Goal: Transaction & Acquisition: Purchase product/service

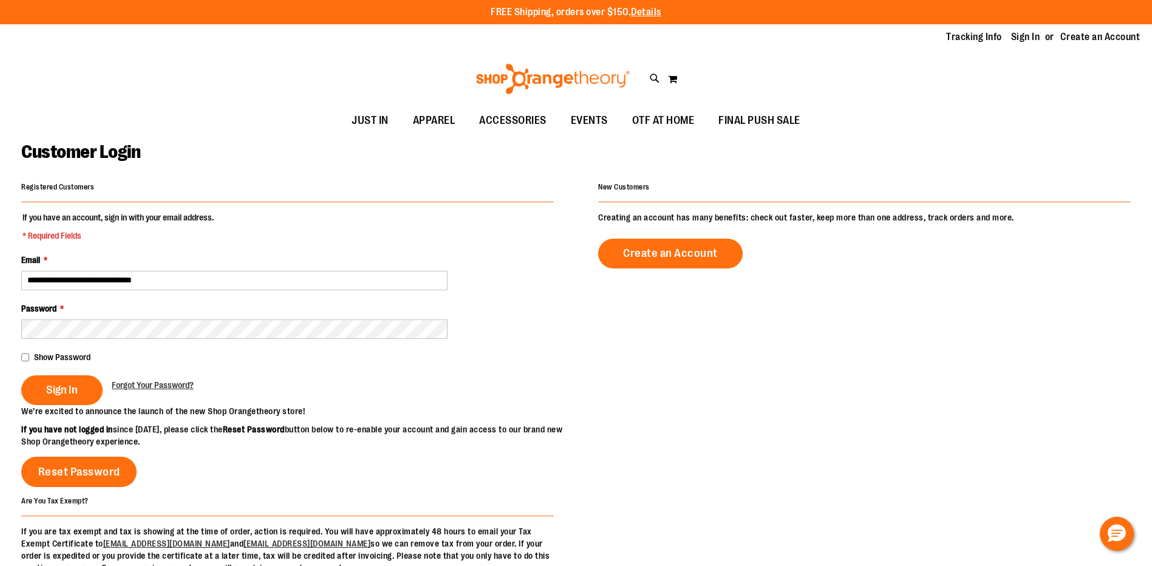
type input "**********"
click at [58, 385] on span "Sign In" at bounding box center [62, 389] width 32 height 13
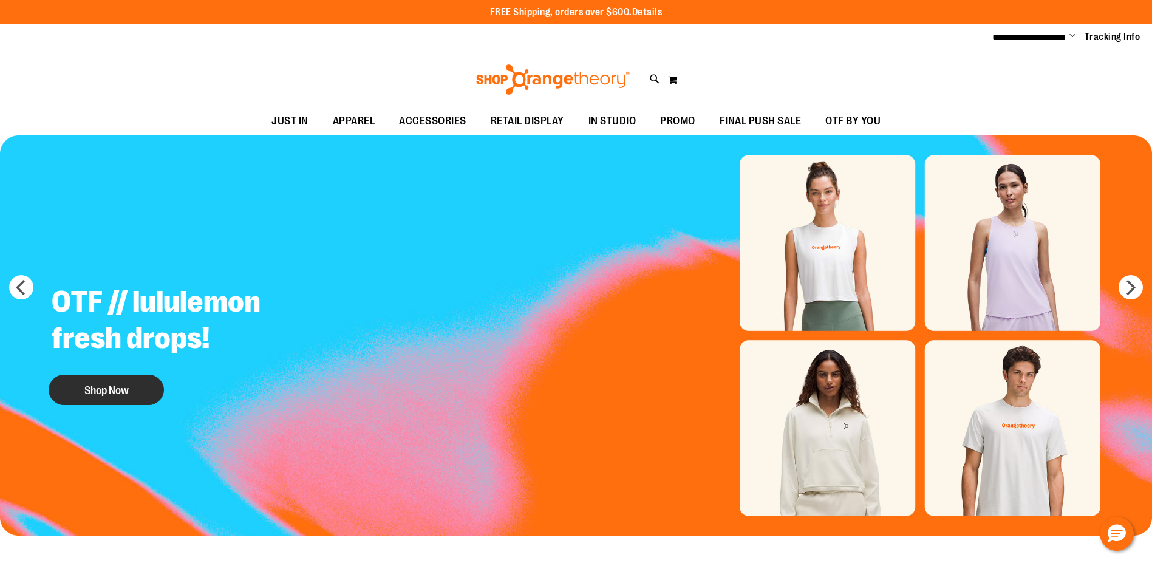
type input "**********"
click at [120, 384] on button "Shop Now" at bounding box center [106, 390] width 115 height 30
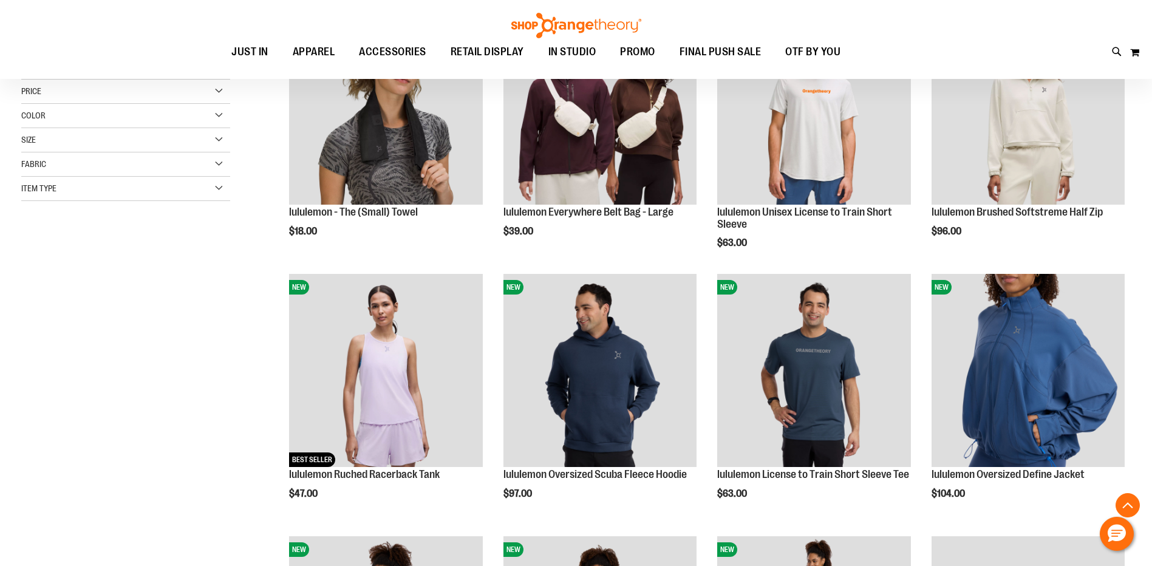
scroll to position [242, 0]
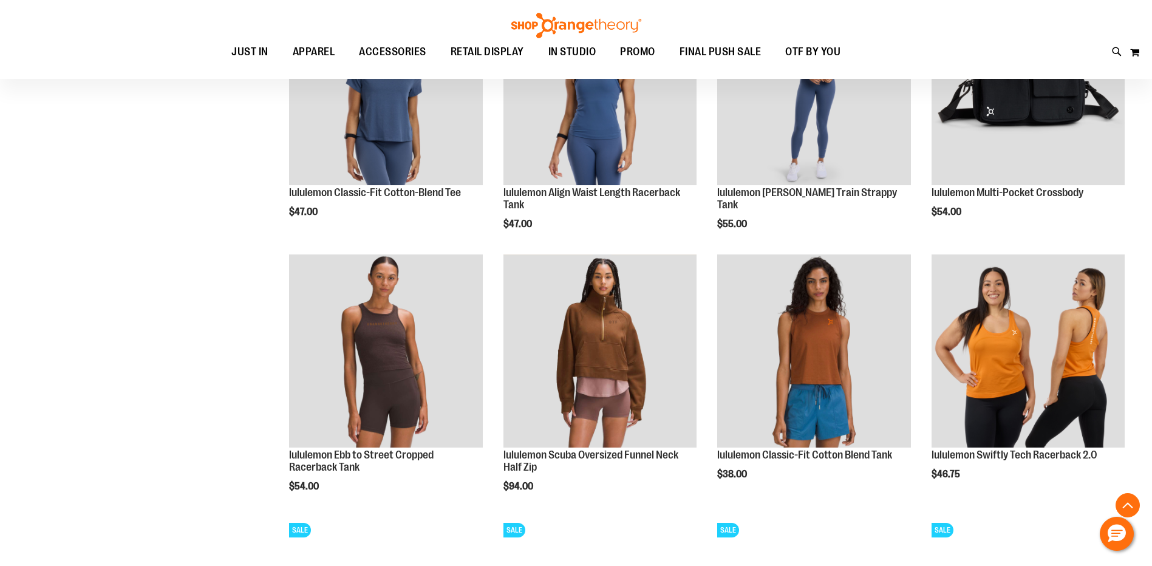
scroll to position [789, 0]
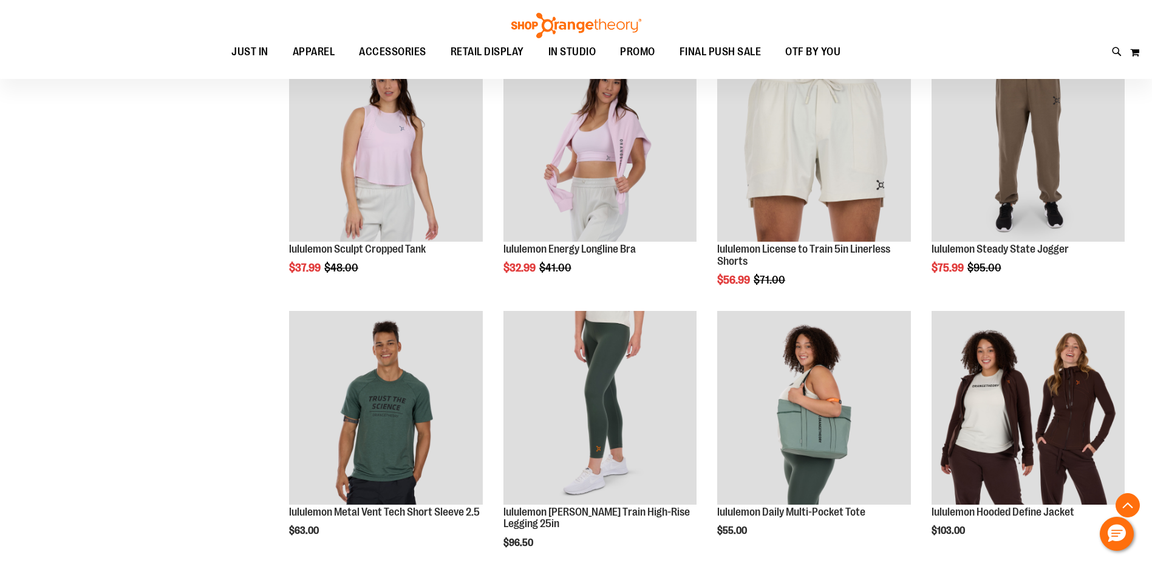
scroll to position [1518, 0]
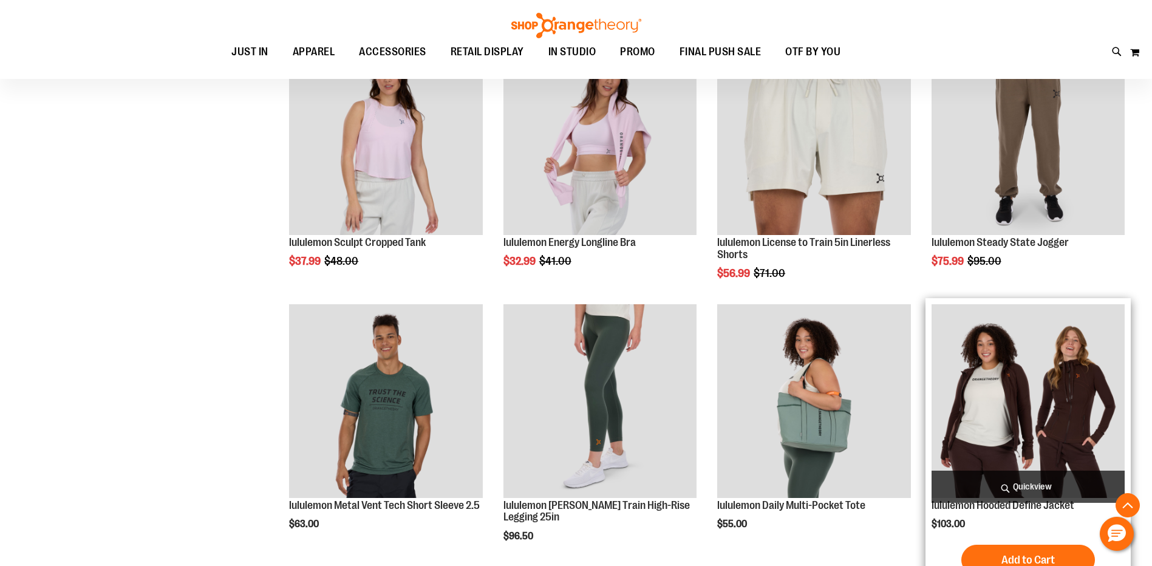
type input "**********"
click at [1011, 422] on img "product" at bounding box center [1028, 400] width 193 height 193
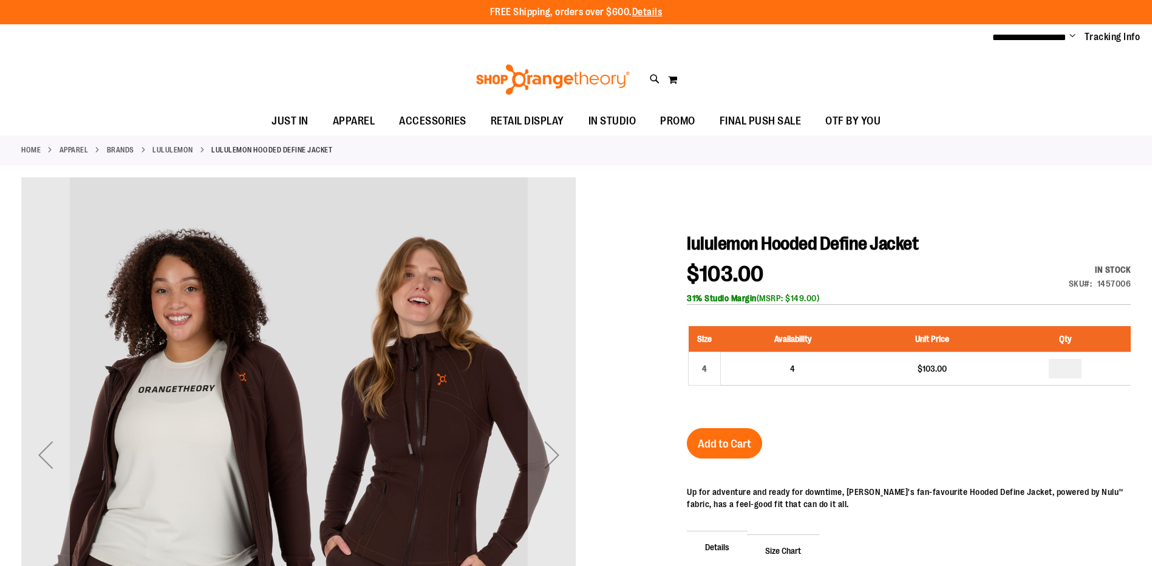
type input "**********"
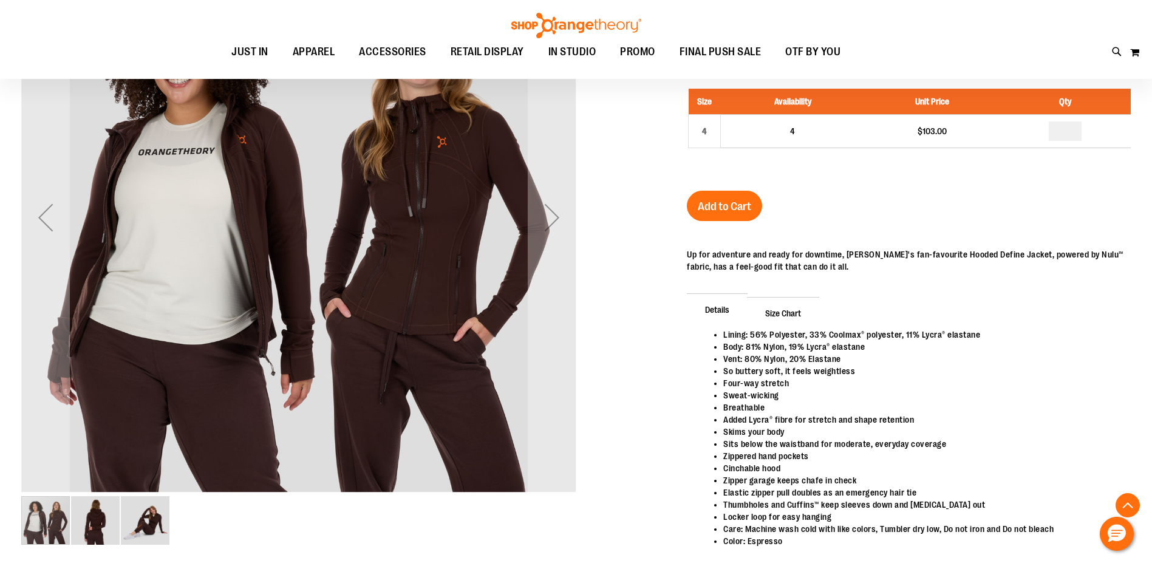
scroll to position [303, 0]
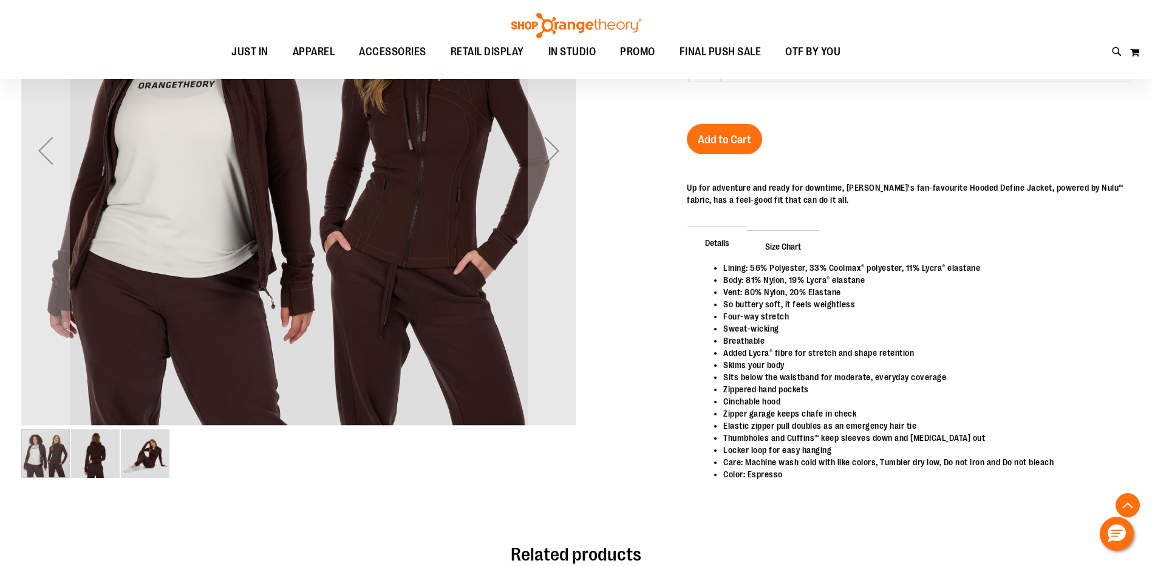
click at [147, 462] on img "image 3 of 3" at bounding box center [145, 453] width 49 height 49
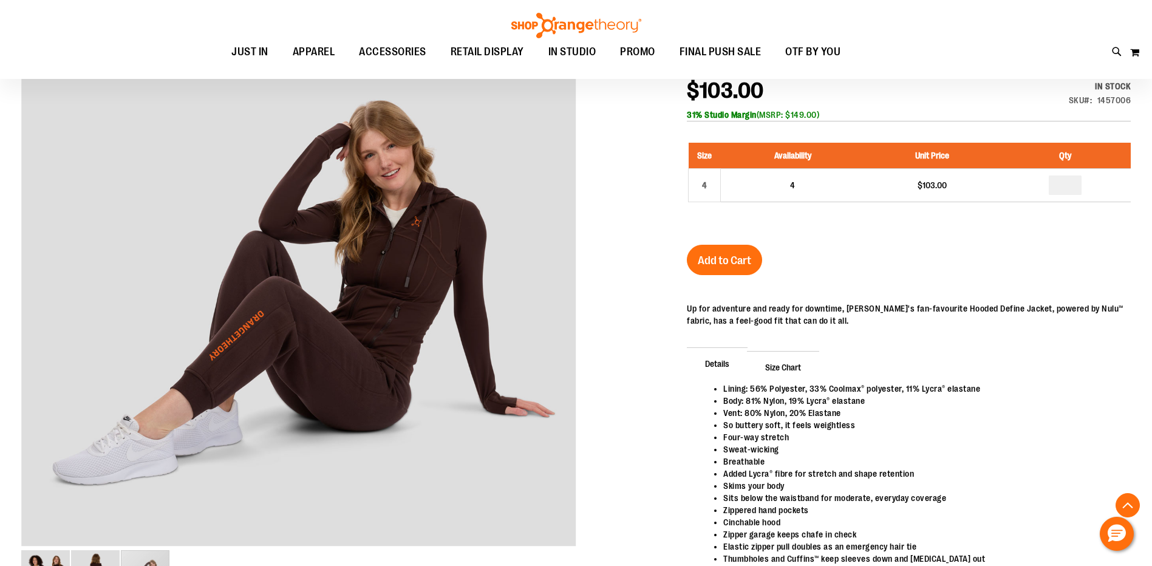
scroll to position [182, 0]
click at [788, 370] on span "Size Chart" at bounding box center [783, 368] width 72 height 32
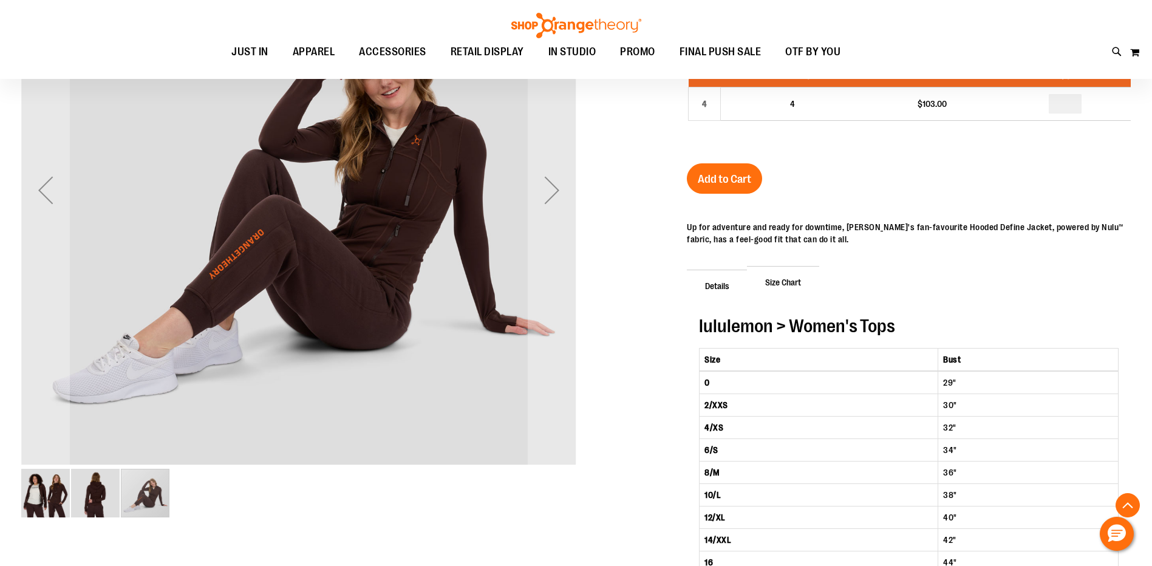
scroll to position [242, 0]
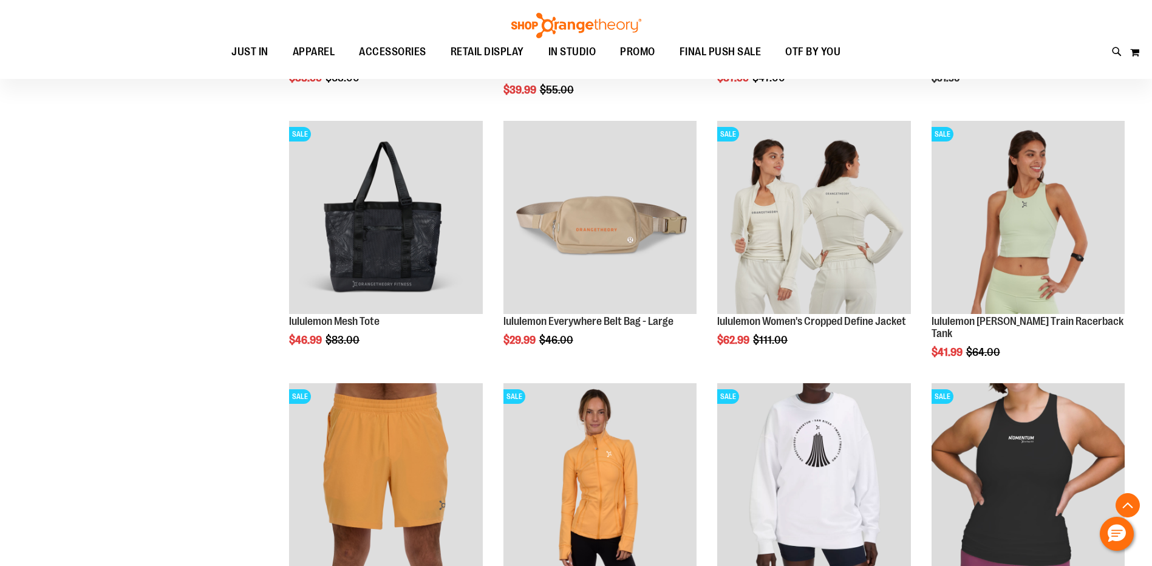
scroll to position [971, 0]
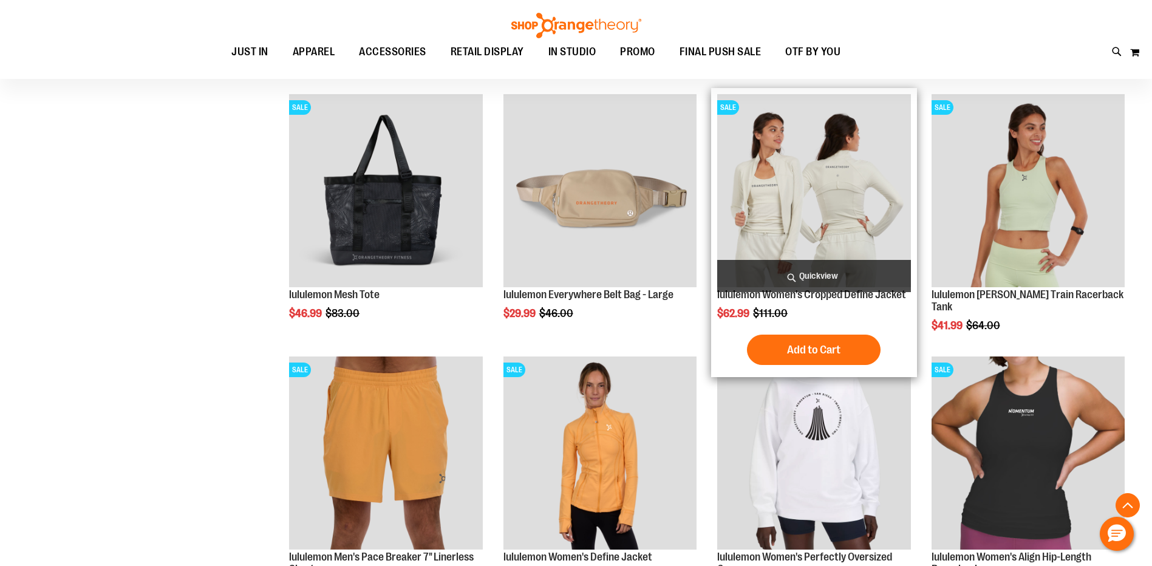
type input "**********"
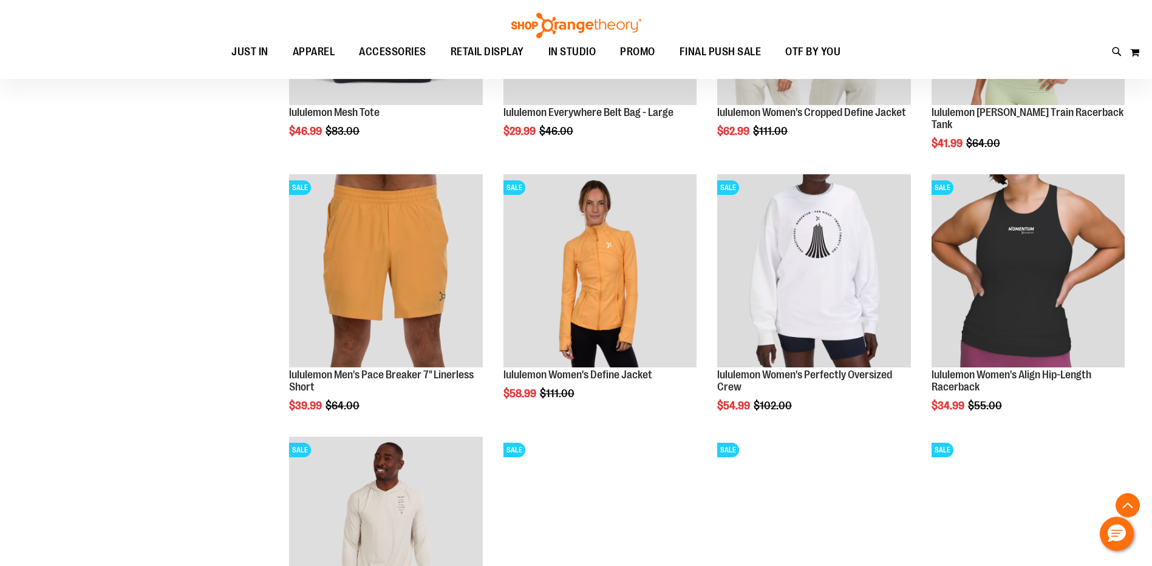
scroll to position [1275, 0]
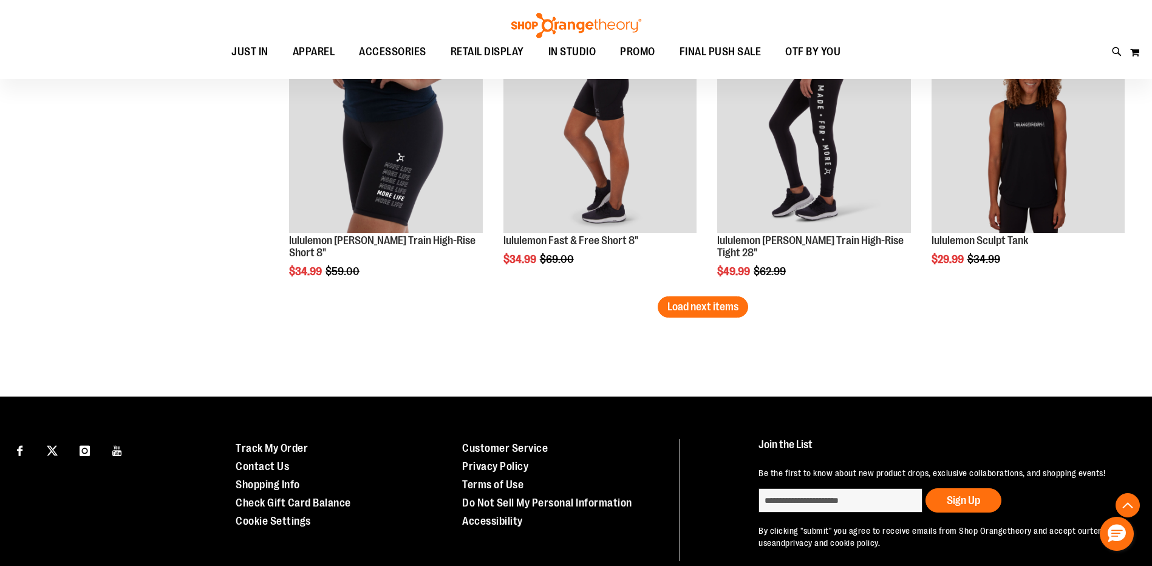
scroll to position [2368, 0]
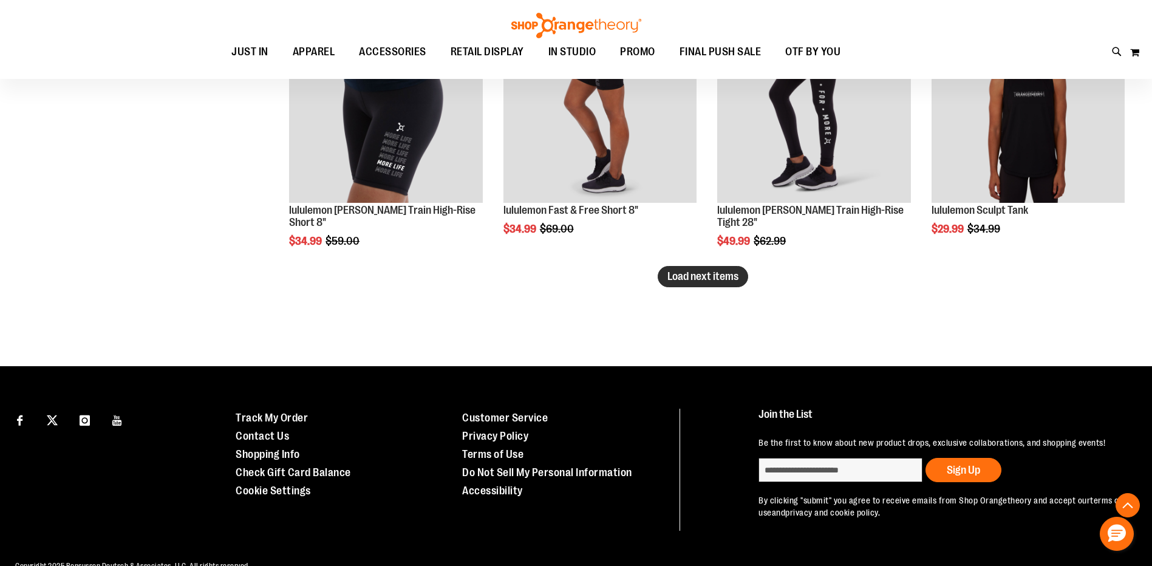
click at [688, 282] on button "Load next items" at bounding box center [703, 276] width 91 height 21
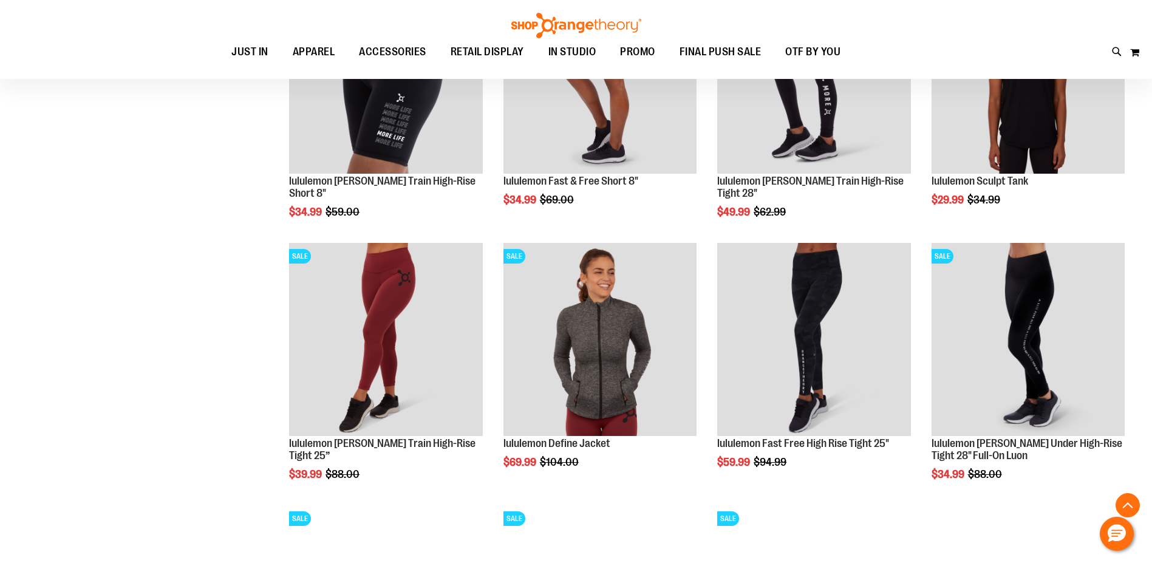
scroll to position [2308, 0]
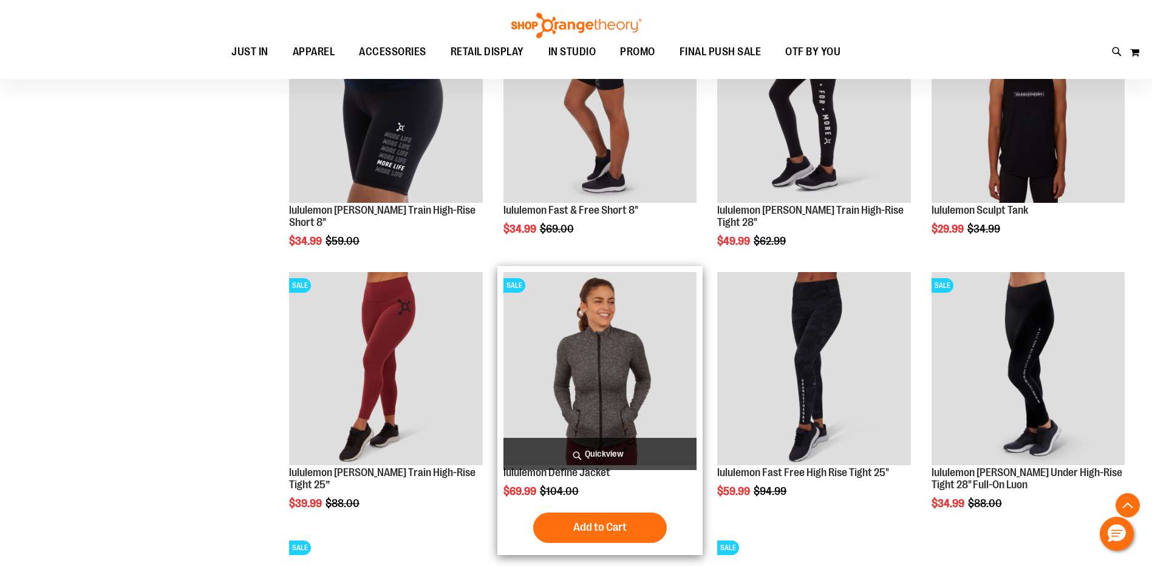
scroll to position [2308, 0]
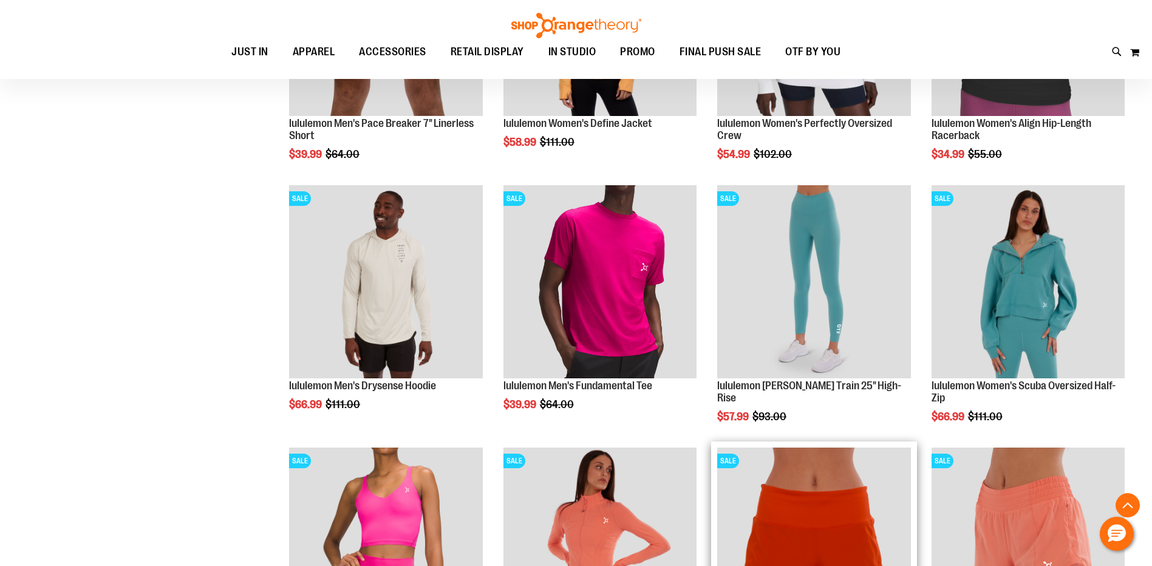
scroll to position [1396, 0]
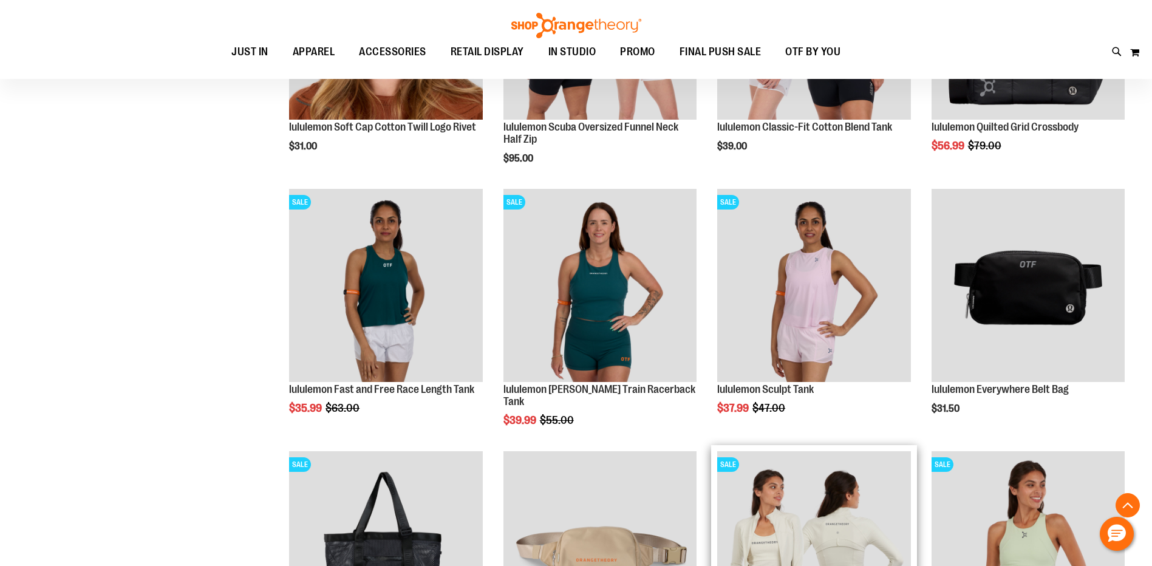
scroll to position [607, 0]
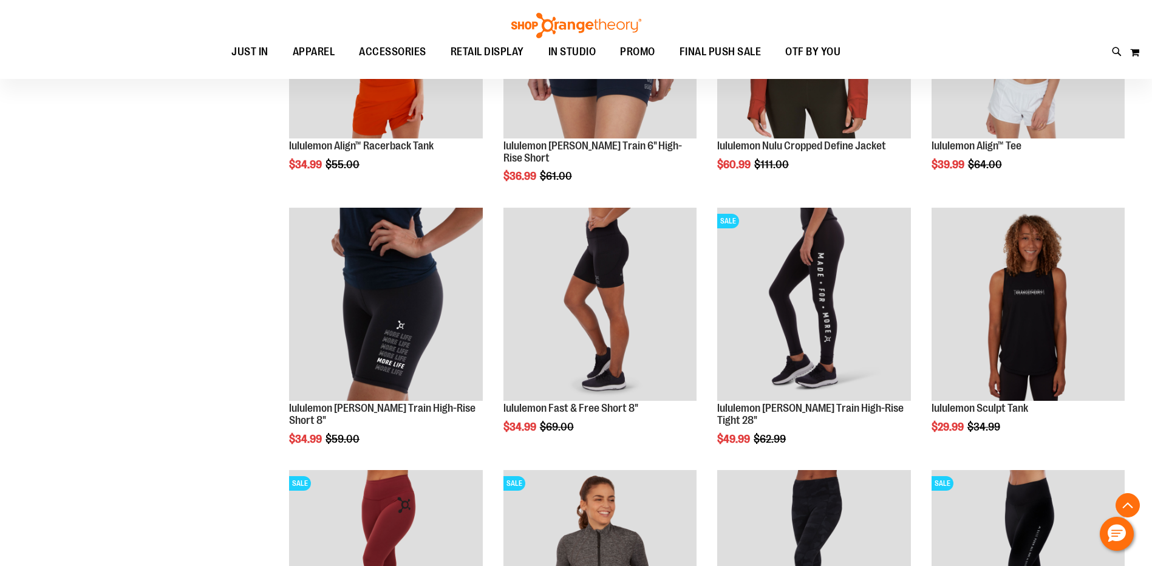
scroll to position [2186, 0]
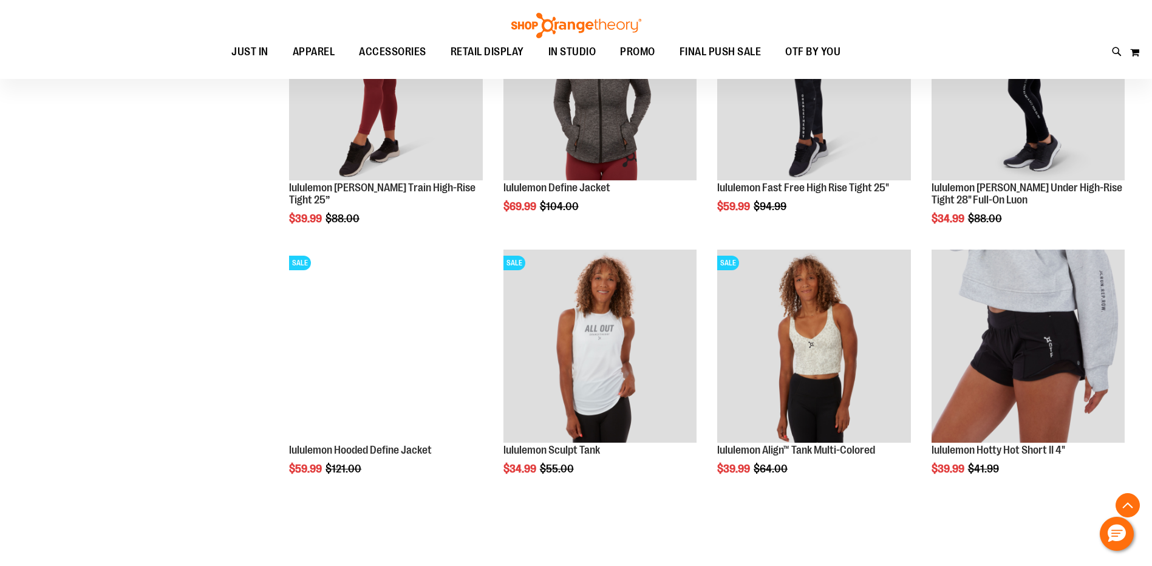
scroll to position [2550, 0]
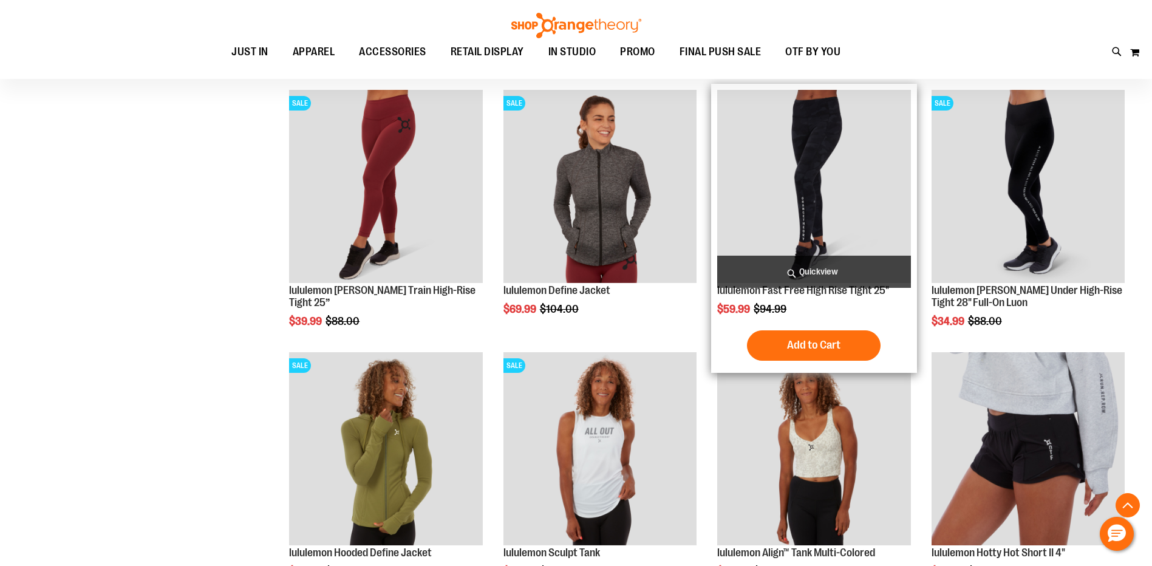
click at [824, 198] on img "product" at bounding box center [813, 186] width 193 height 193
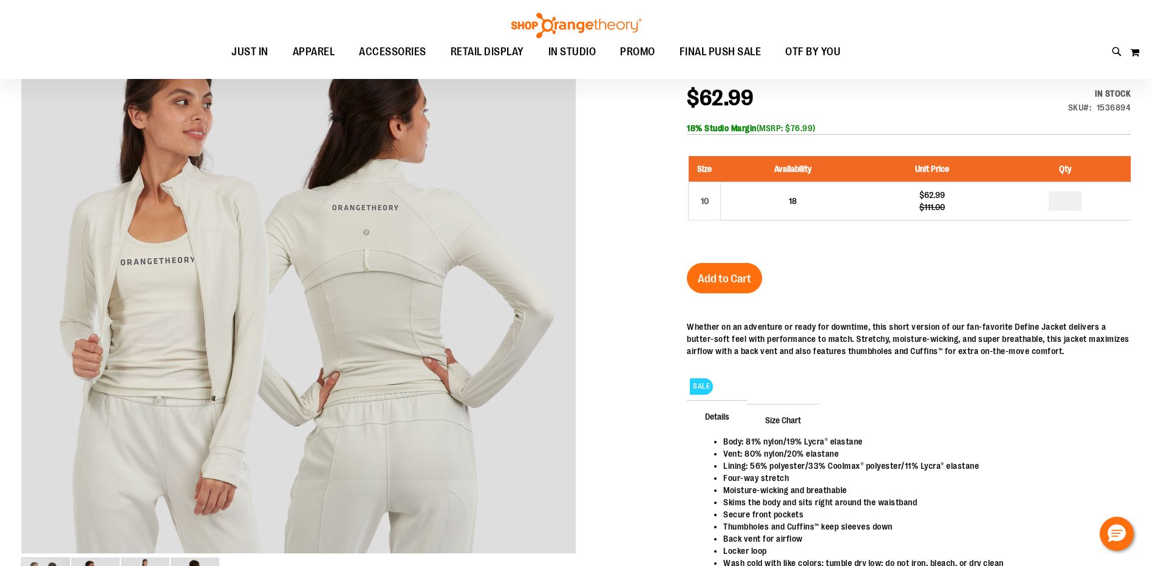
scroll to position [121, 0]
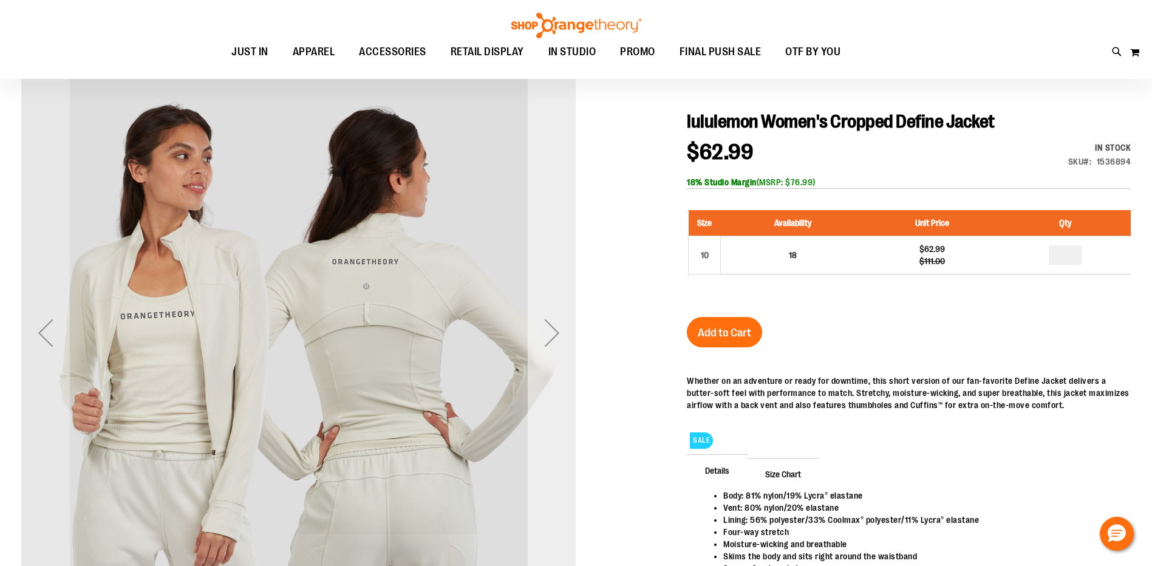
type input "**********"
click at [542, 336] on div "Next" at bounding box center [552, 333] width 49 height 49
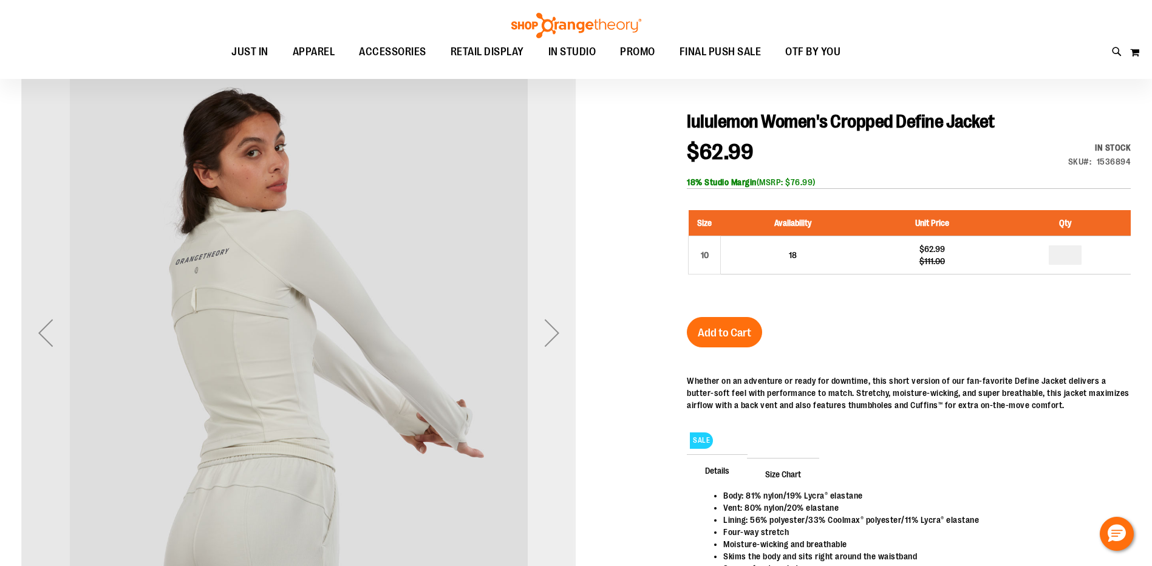
click at [542, 336] on div "Next" at bounding box center [552, 333] width 49 height 49
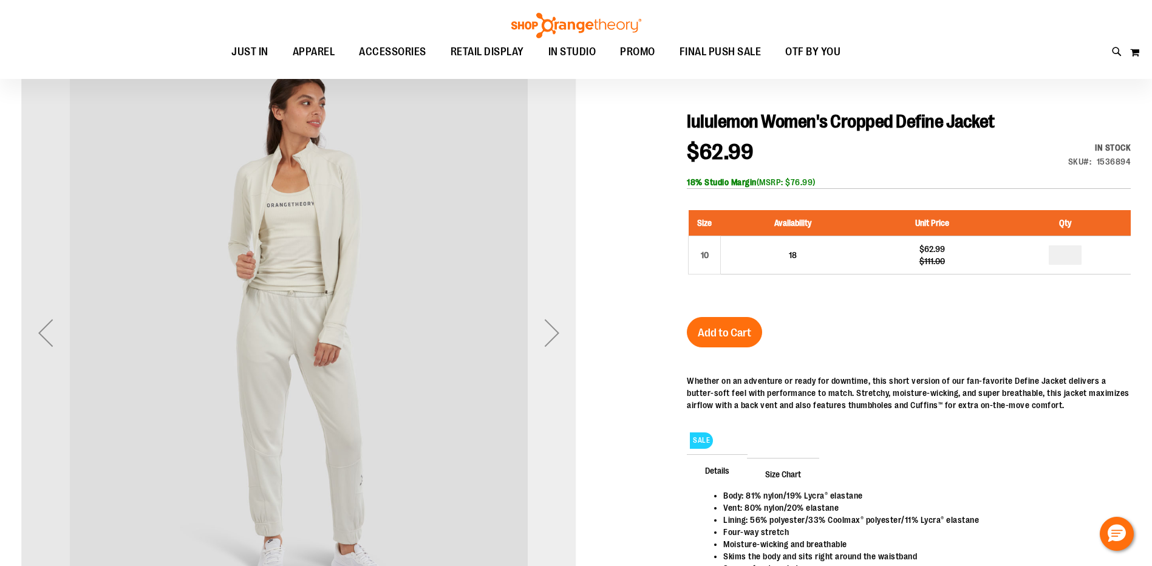
click at [542, 336] on div "Next" at bounding box center [552, 333] width 49 height 49
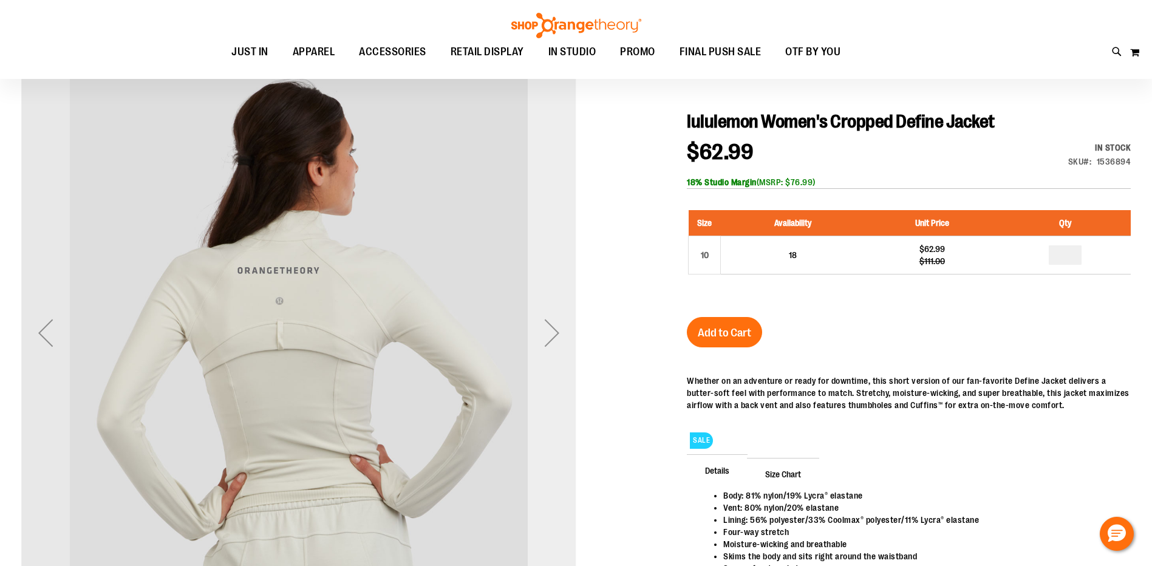
click at [542, 336] on div "Next" at bounding box center [552, 333] width 49 height 49
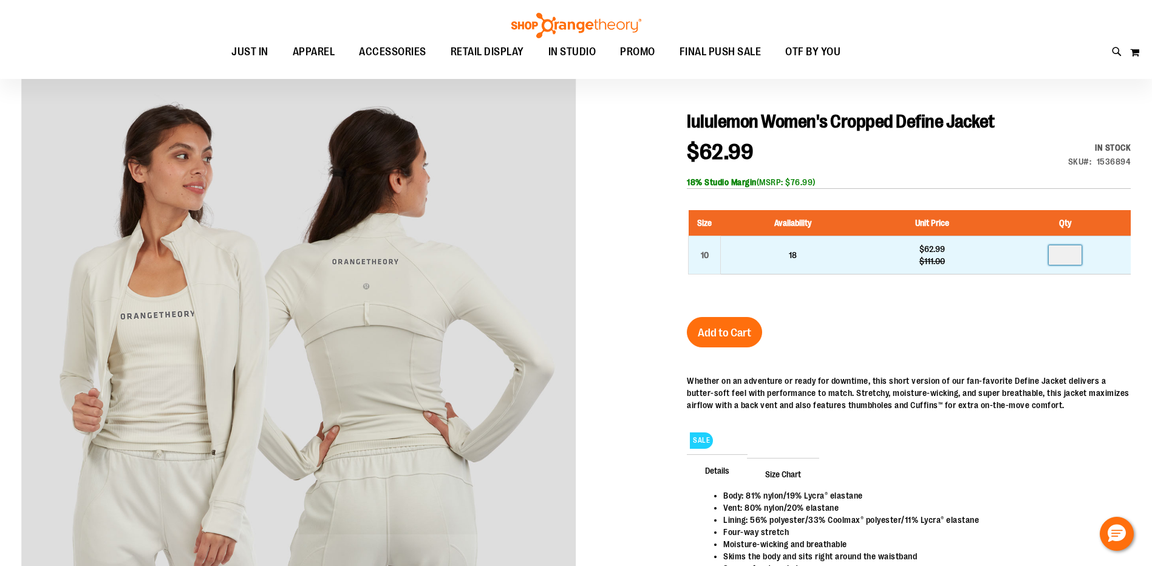
click at [1074, 253] on input "number" at bounding box center [1065, 254] width 33 height 19
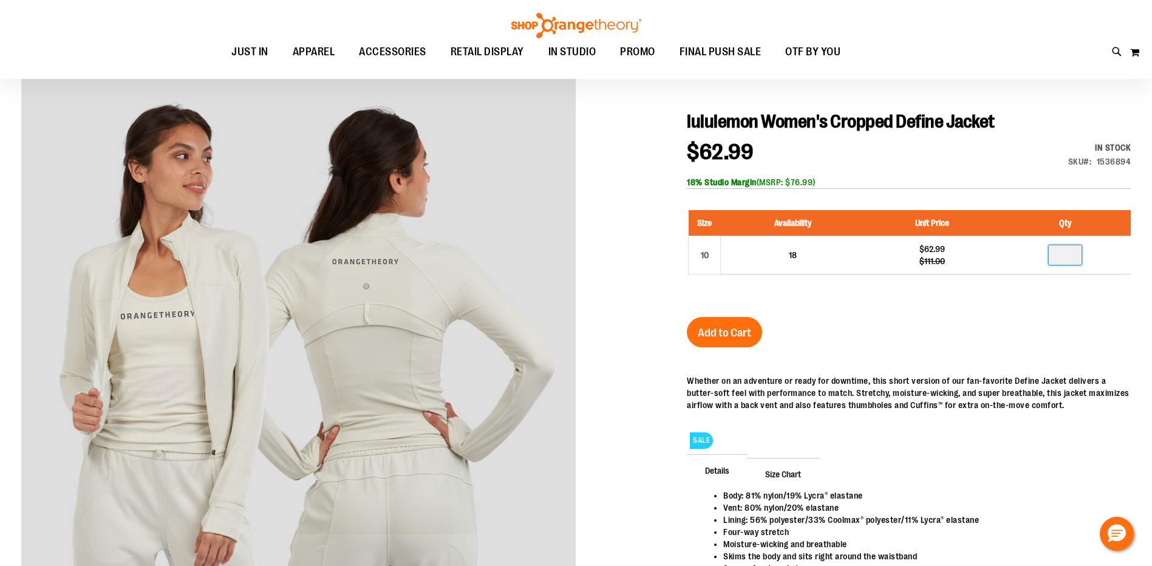
type input "*"
click at [705, 338] on span "Add to Cart" at bounding box center [724, 332] width 53 height 13
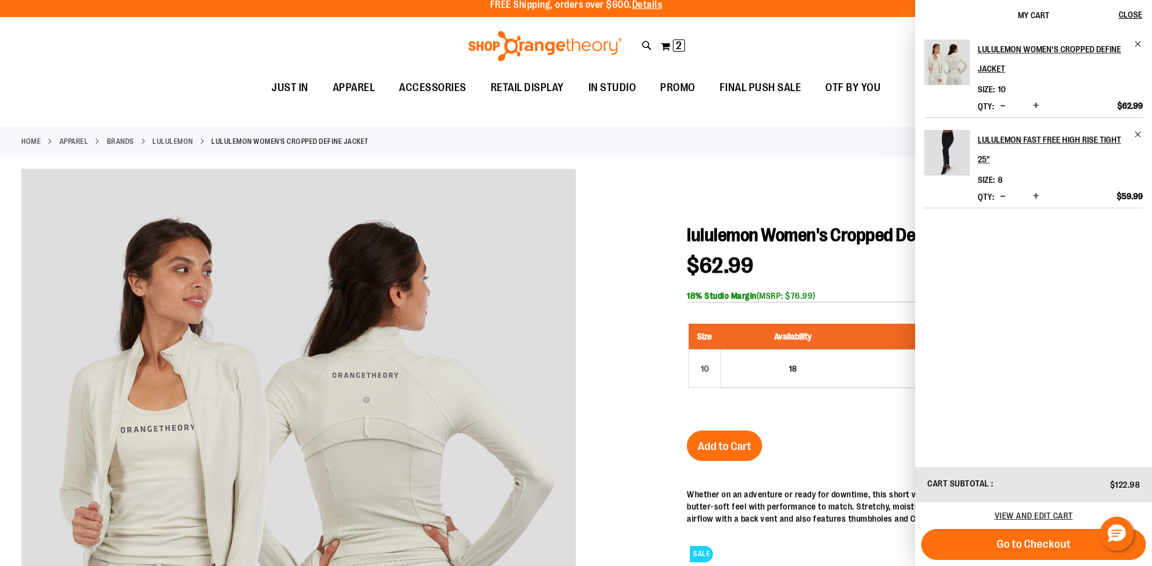
scroll to position [0, 0]
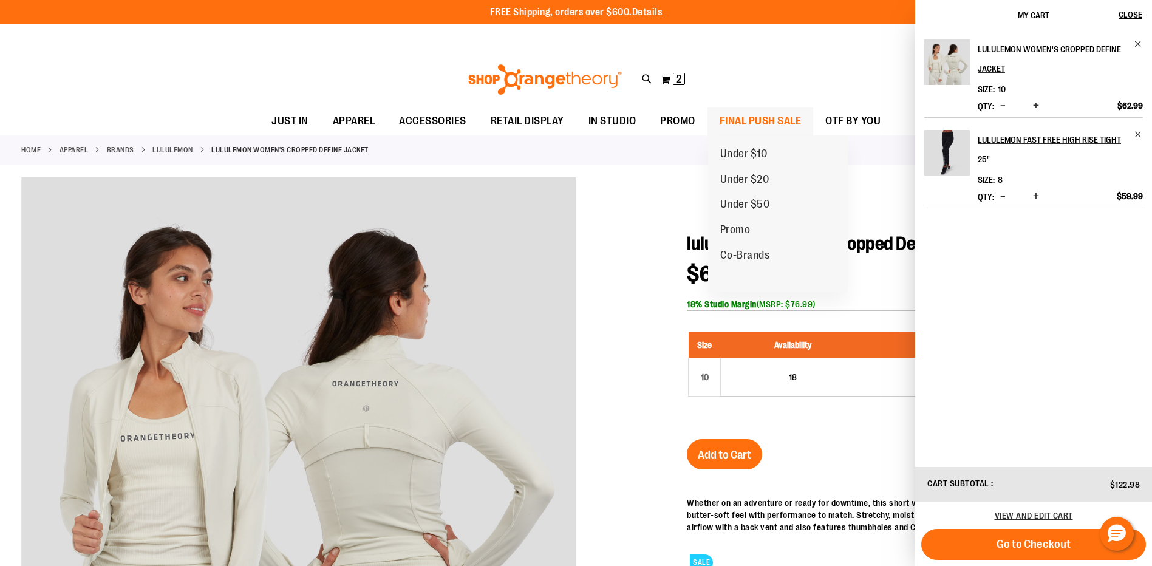
click at [750, 123] on span "FINAL PUSH SALE" at bounding box center [761, 121] width 82 height 27
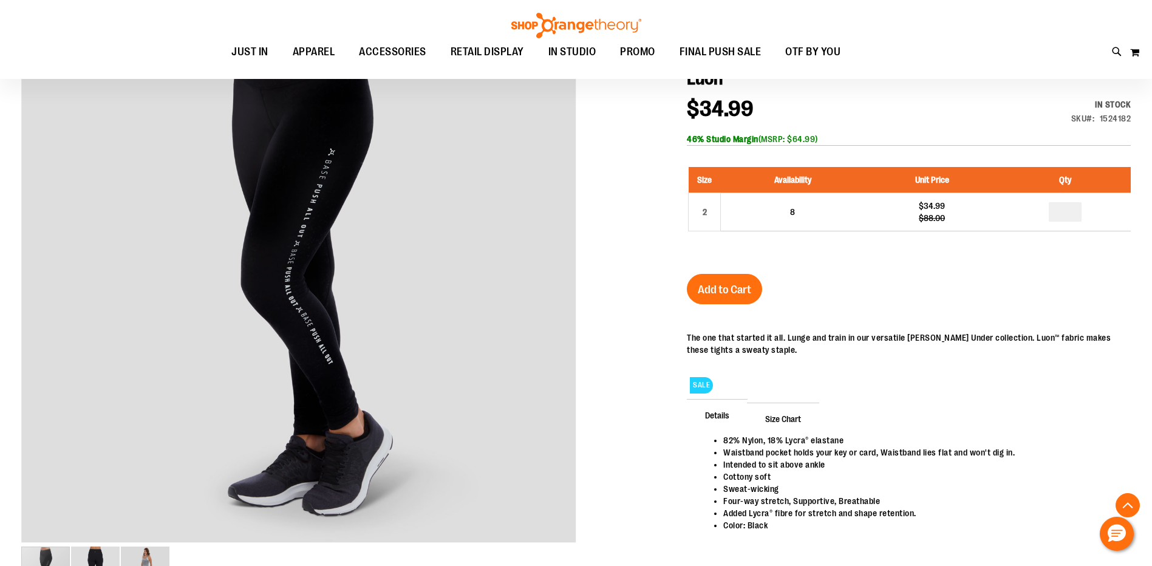
scroll to position [182, 0]
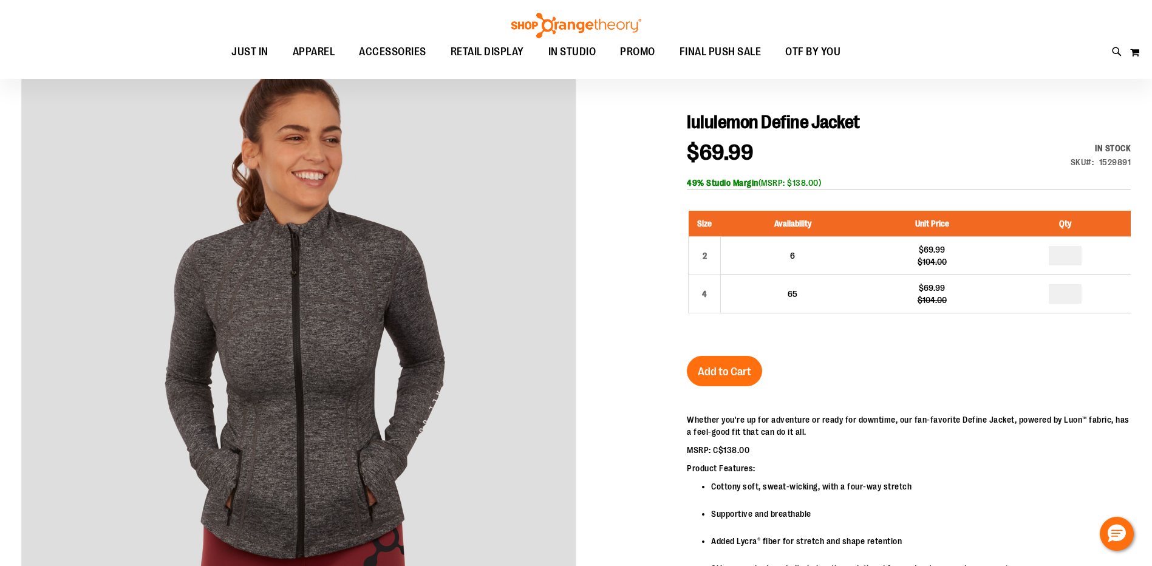
scroll to position [182, 0]
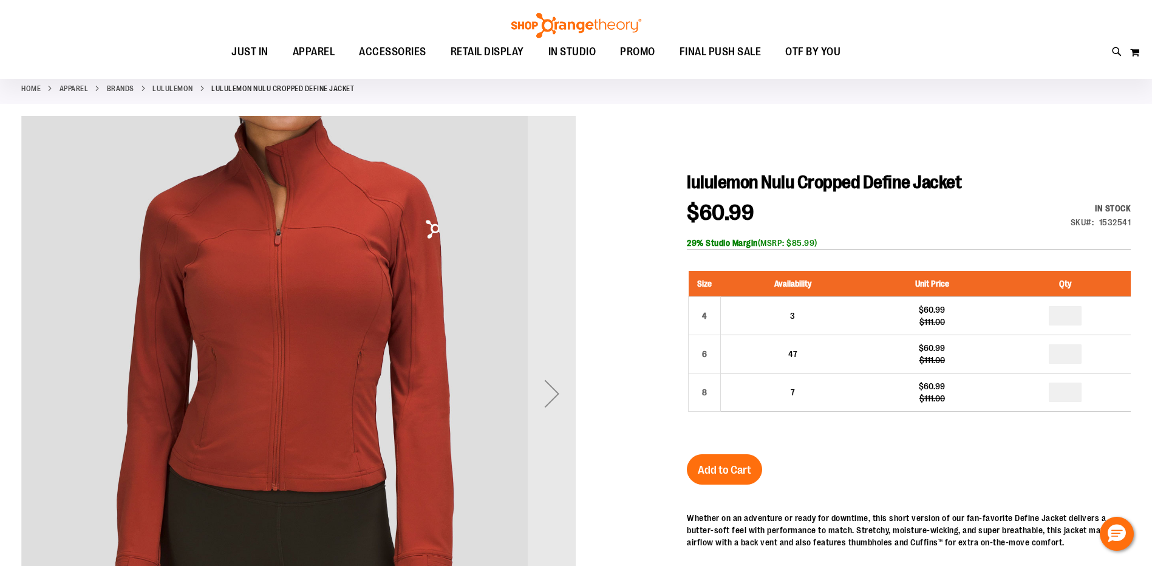
scroll to position [121, 0]
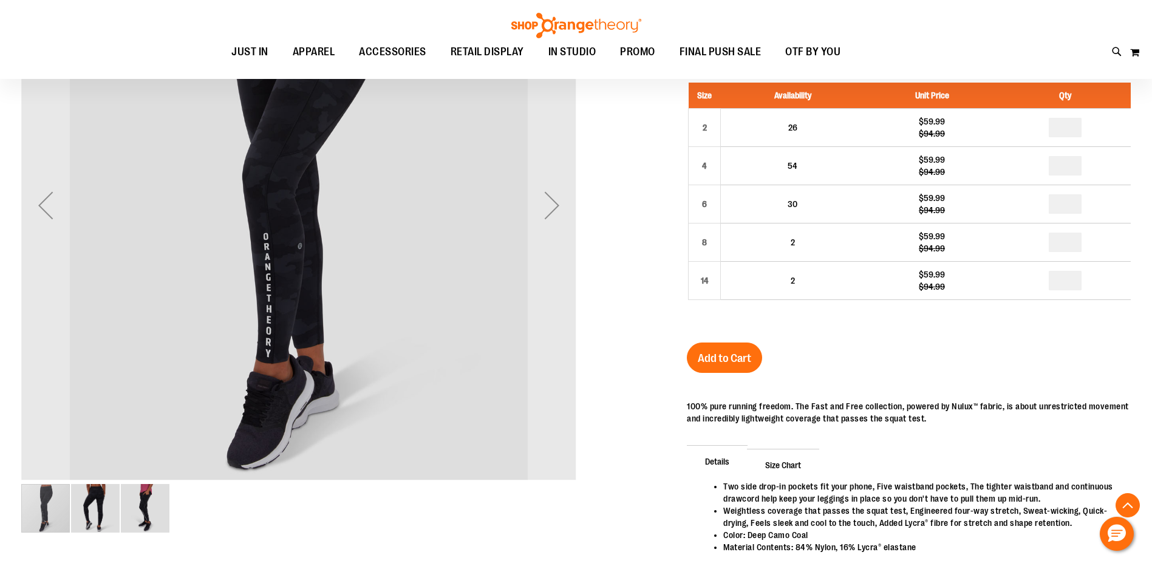
scroll to position [242, 0]
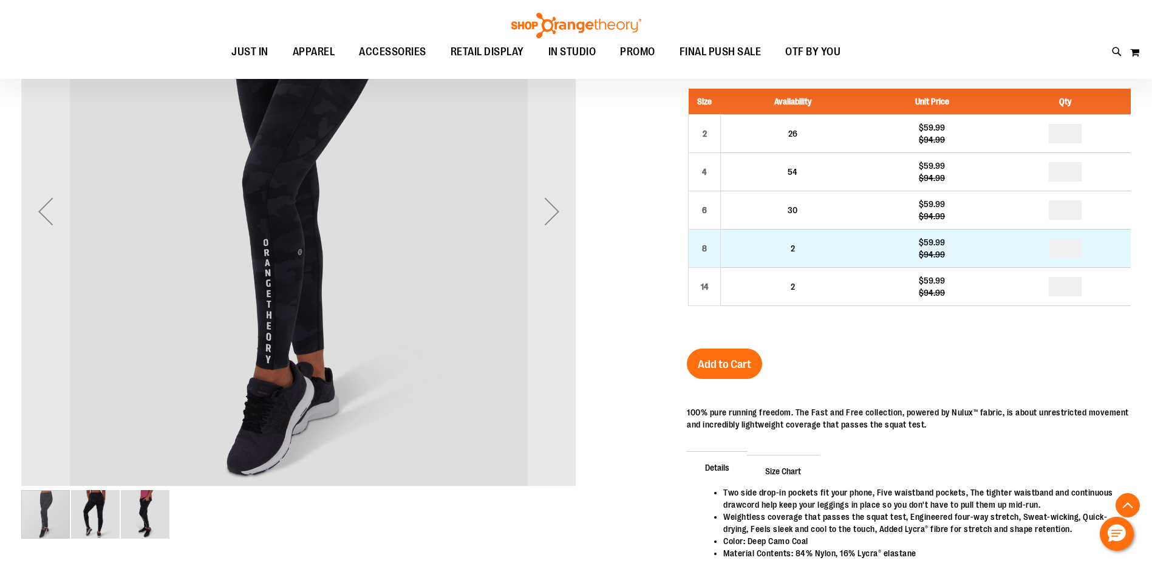
type input "**********"
click at [1071, 250] on input "number" at bounding box center [1065, 248] width 33 height 19
type input "*"
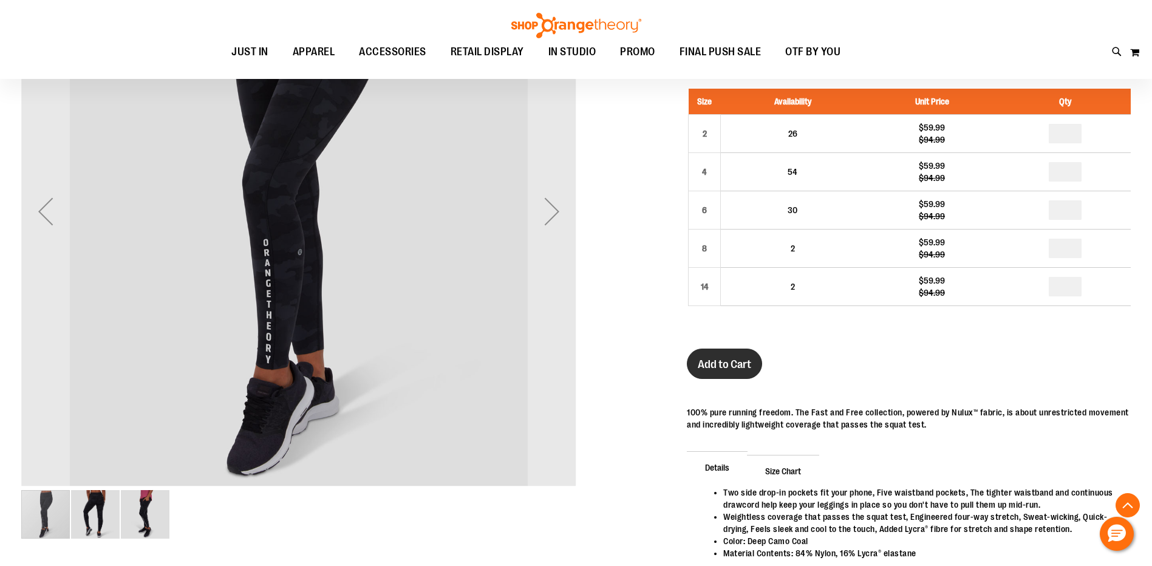
click at [745, 361] on span "Add to Cart" at bounding box center [724, 364] width 53 height 13
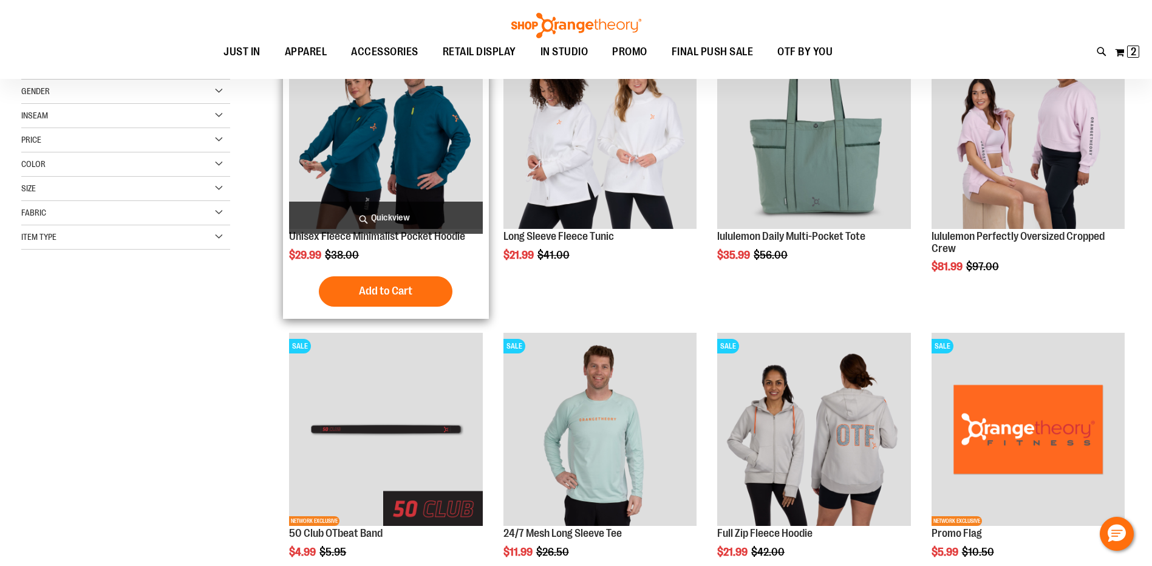
scroll to position [303, 0]
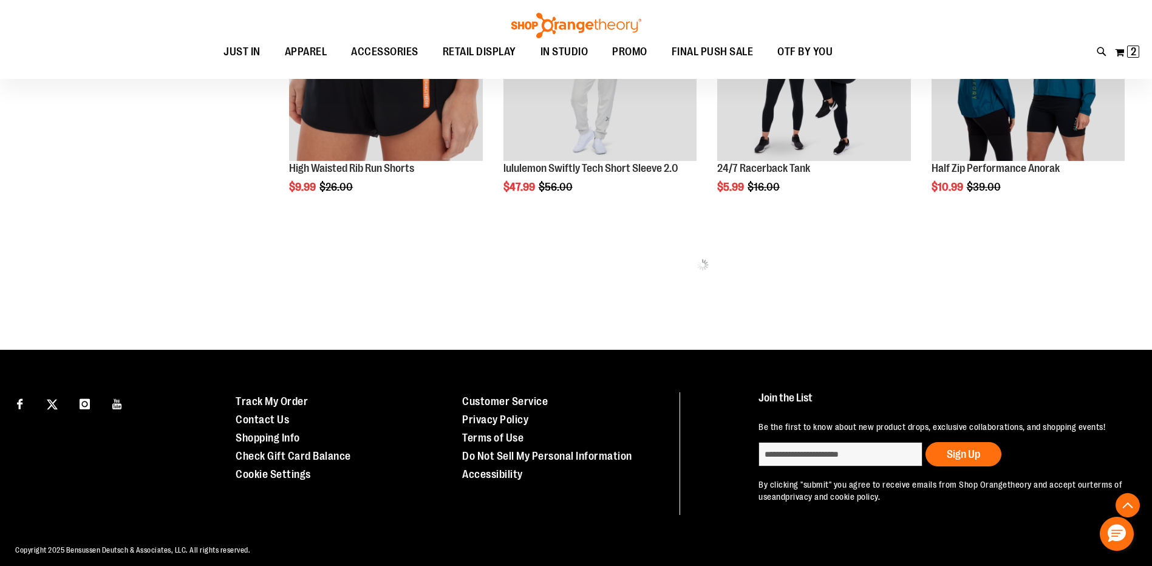
scroll to position [885, 0]
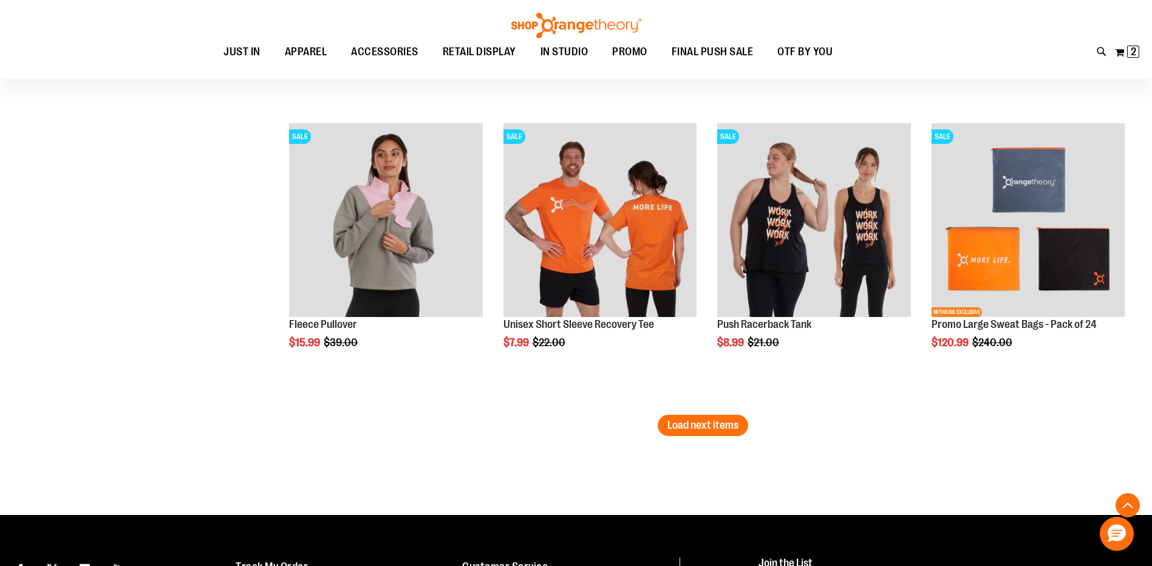
scroll to position [2525, 0]
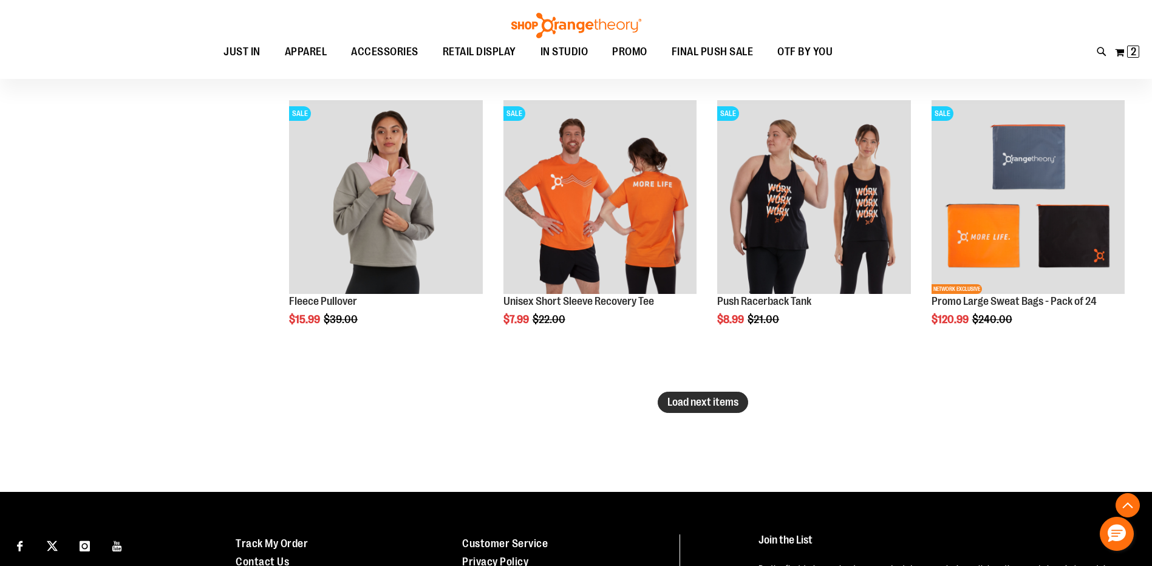
type input "**********"
click at [731, 405] on span "Load next items" at bounding box center [703, 402] width 71 height 12
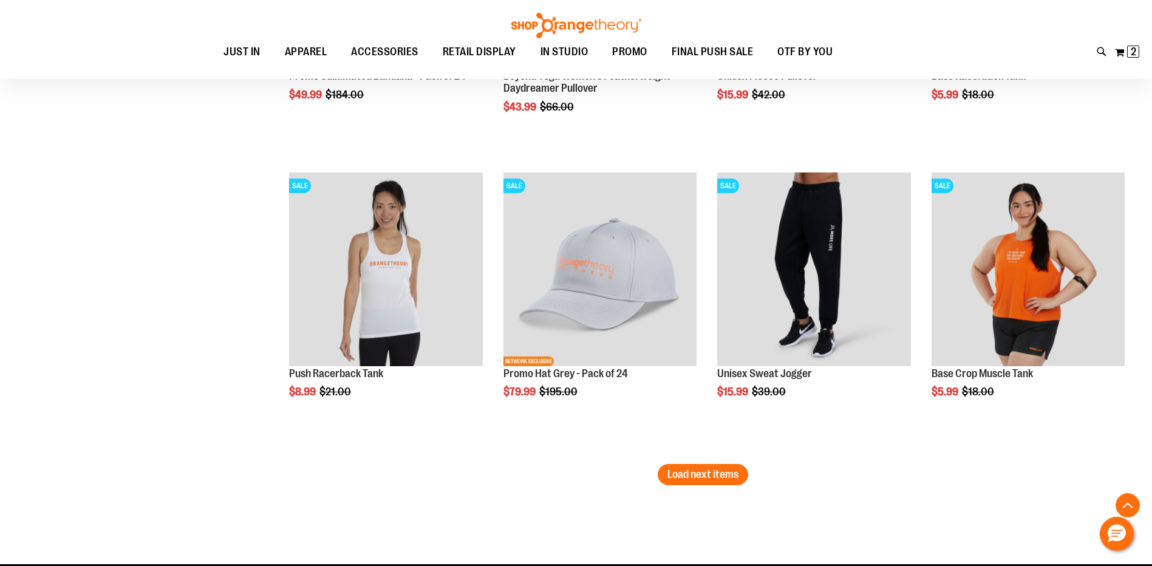
scroll to position [3375, 0]
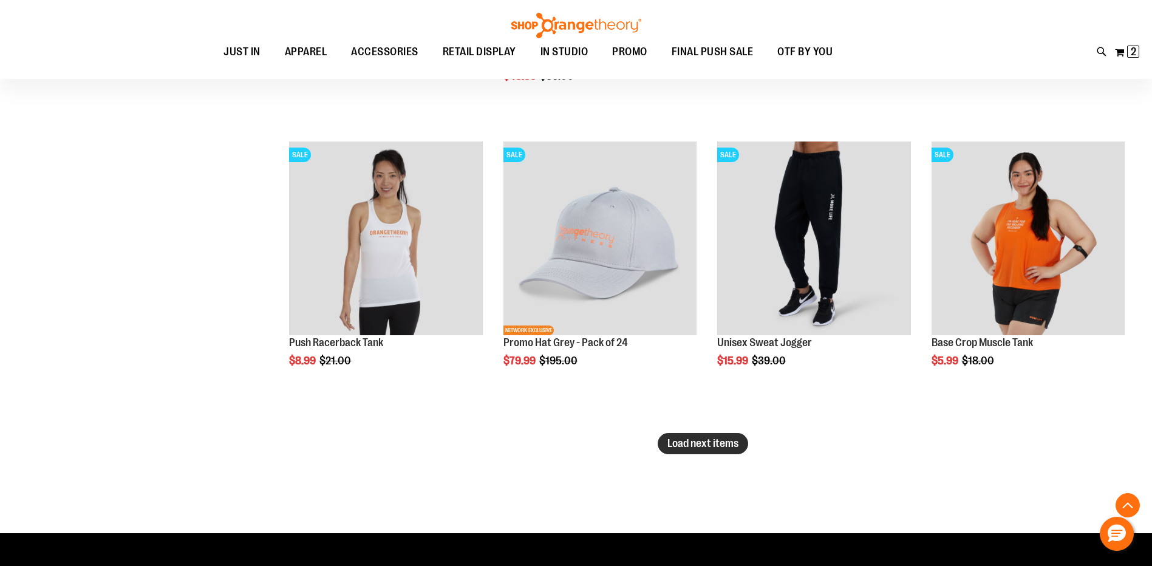
click at [673, 453] on button "Load next items" at bounding box center [703, 443] width 91 height 21
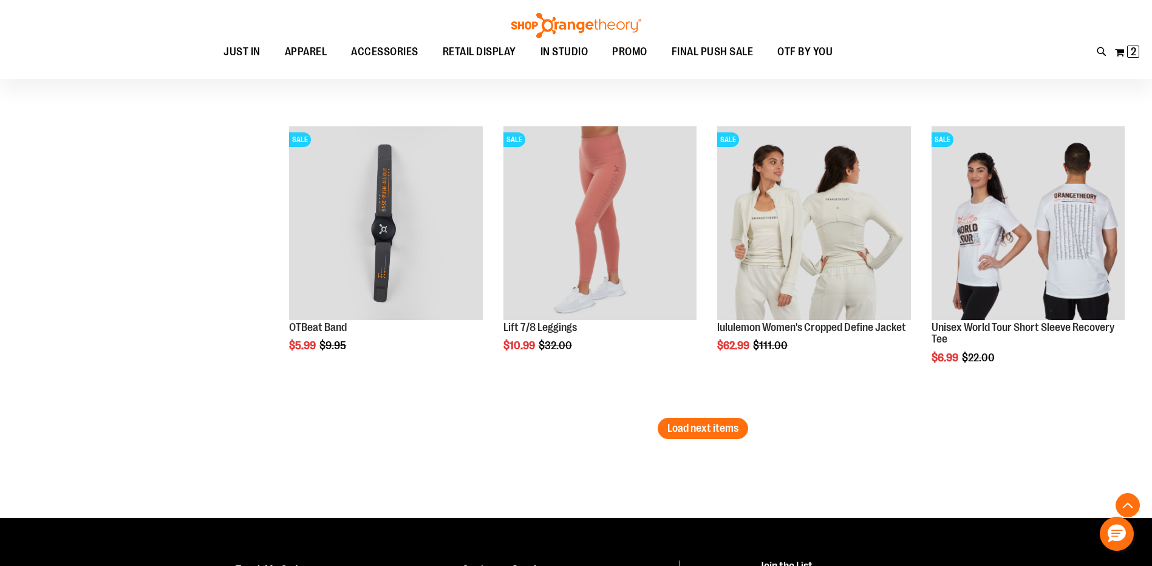
scroll to position [4286, 0]
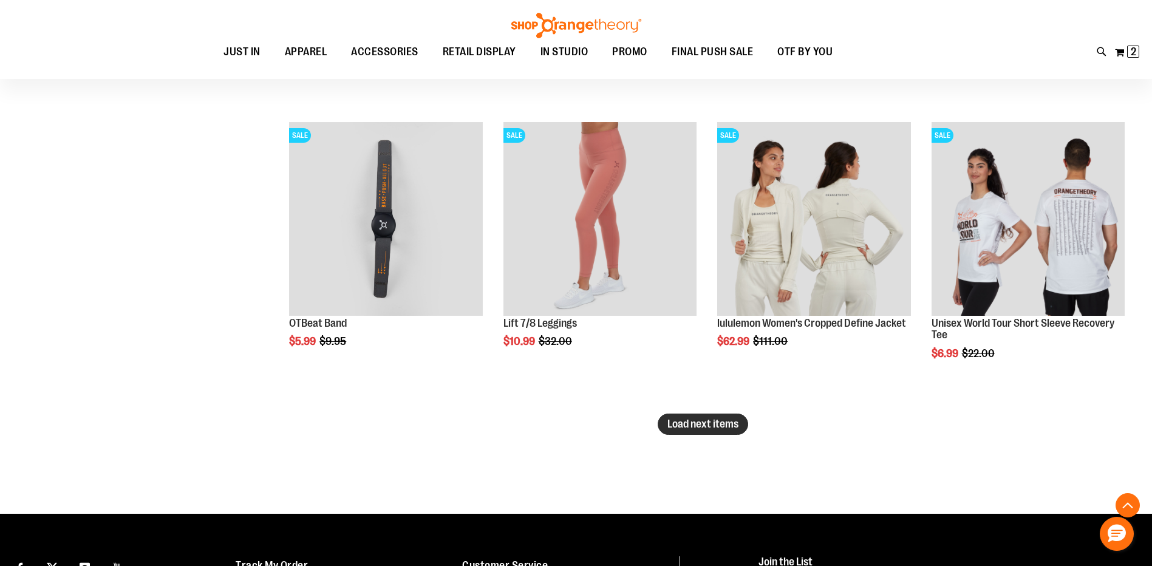
click at [691, 428] on span "Load next items" at bounding box center [703, 424] width 71 height 12
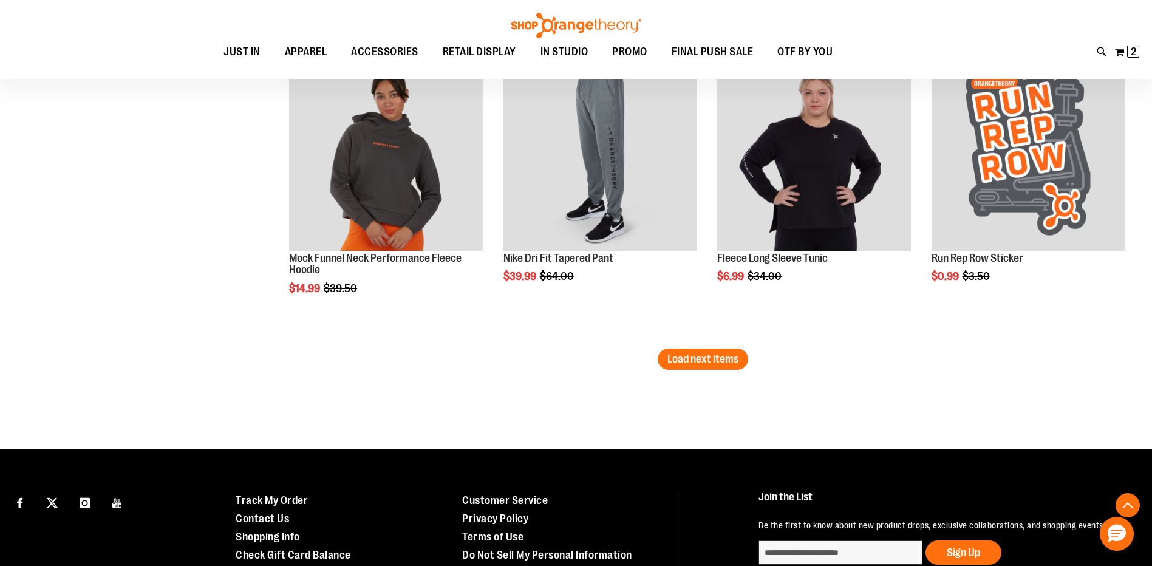
scroll to position [5258, 0]
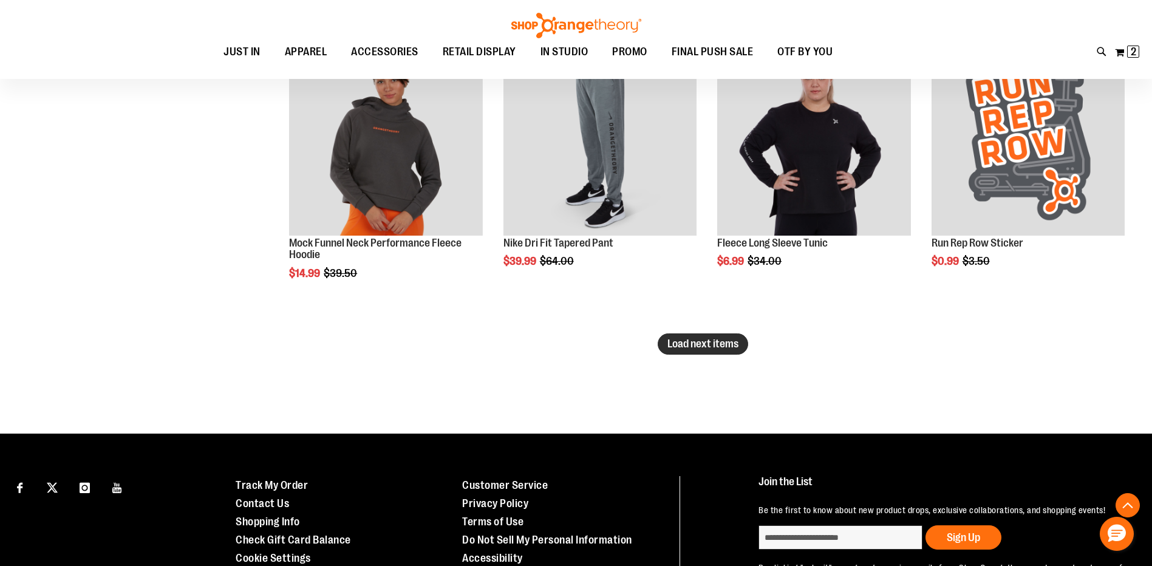
click at [718, 345] on span "Load next items" at bounding box center [703, 344] width 71 height 12
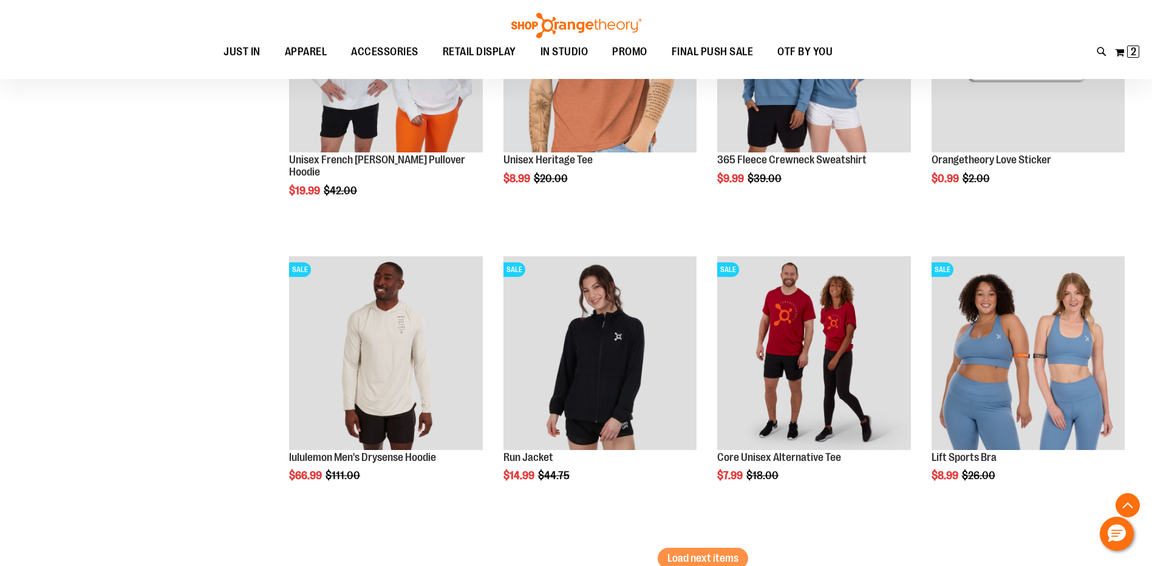
scroll to position [6048, 0]
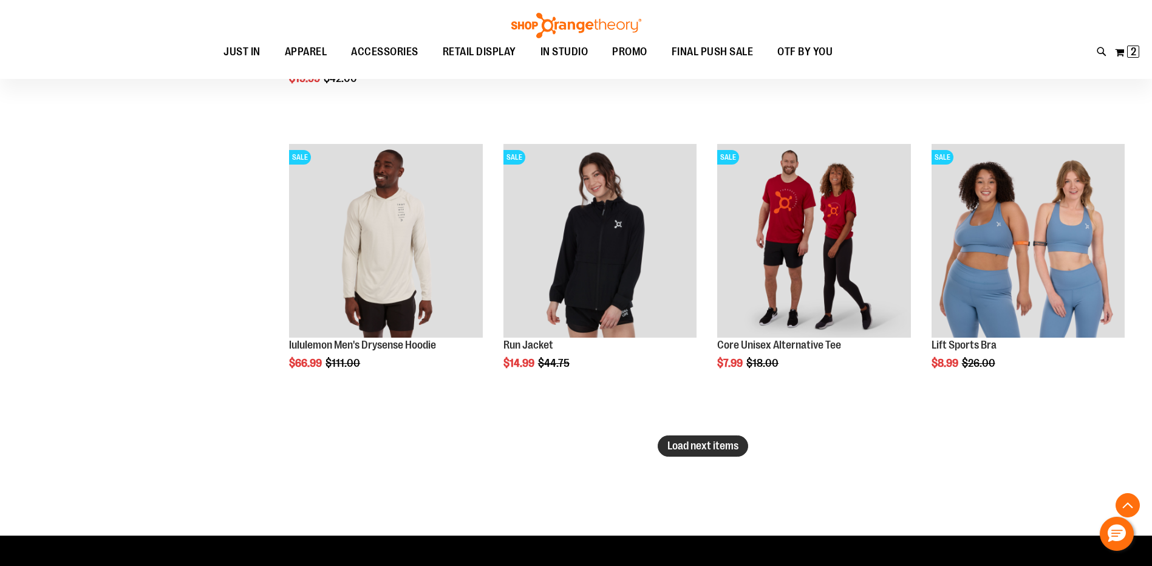
click at [672, 441] on span "Load next items" at bounding box center [703, 446] width 71 height 12
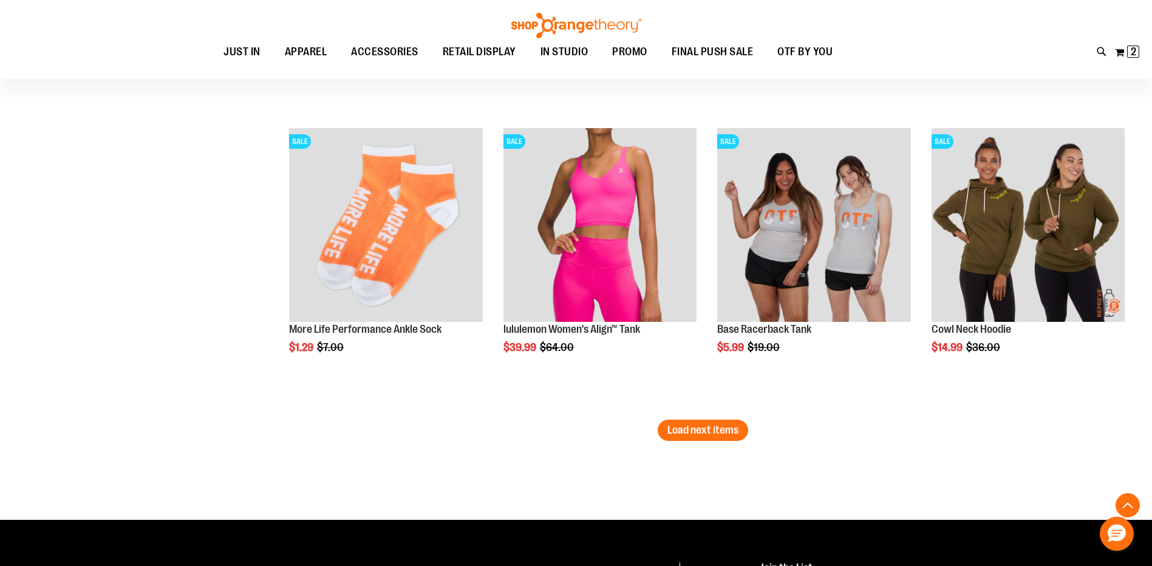
scroll to position [6959, 0]
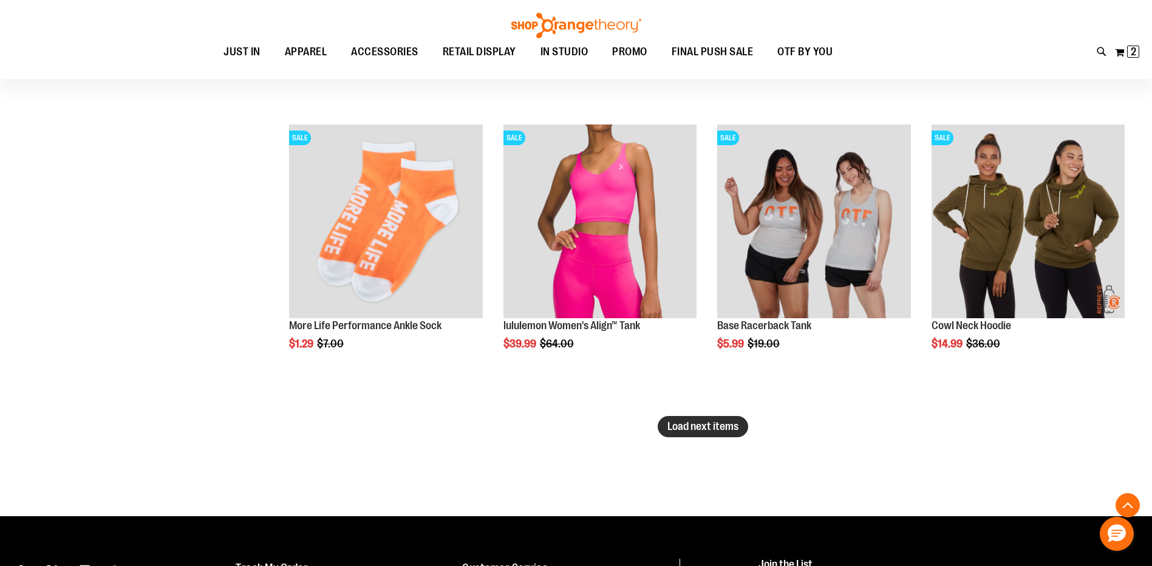
click at [675, 418] on button "Load next items" at bounding box center [703, 426] width 91 height 21
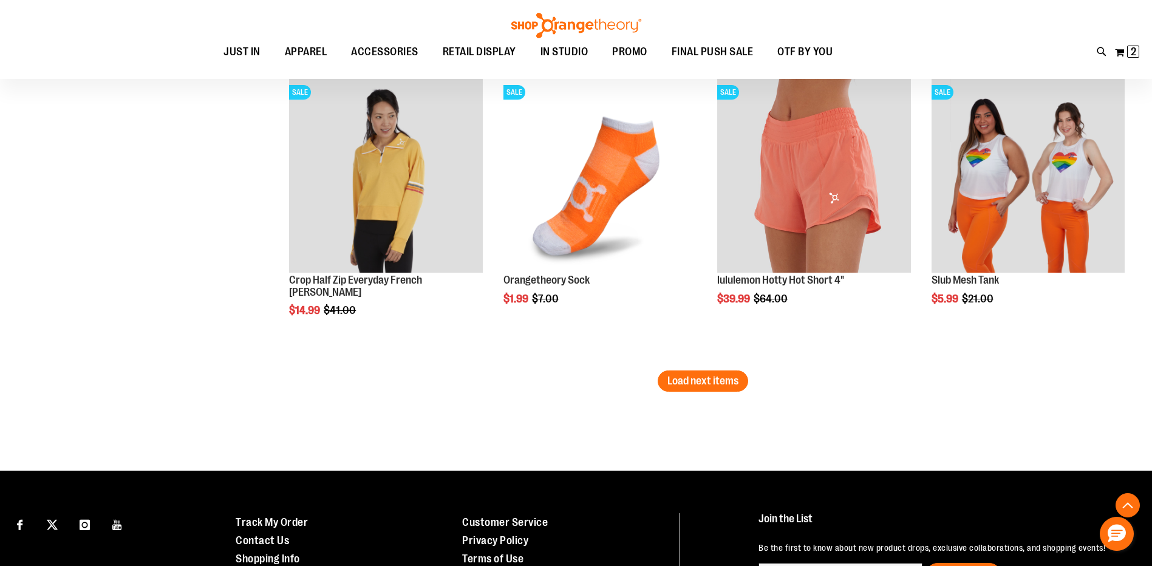
scroll to position [7992, 0]
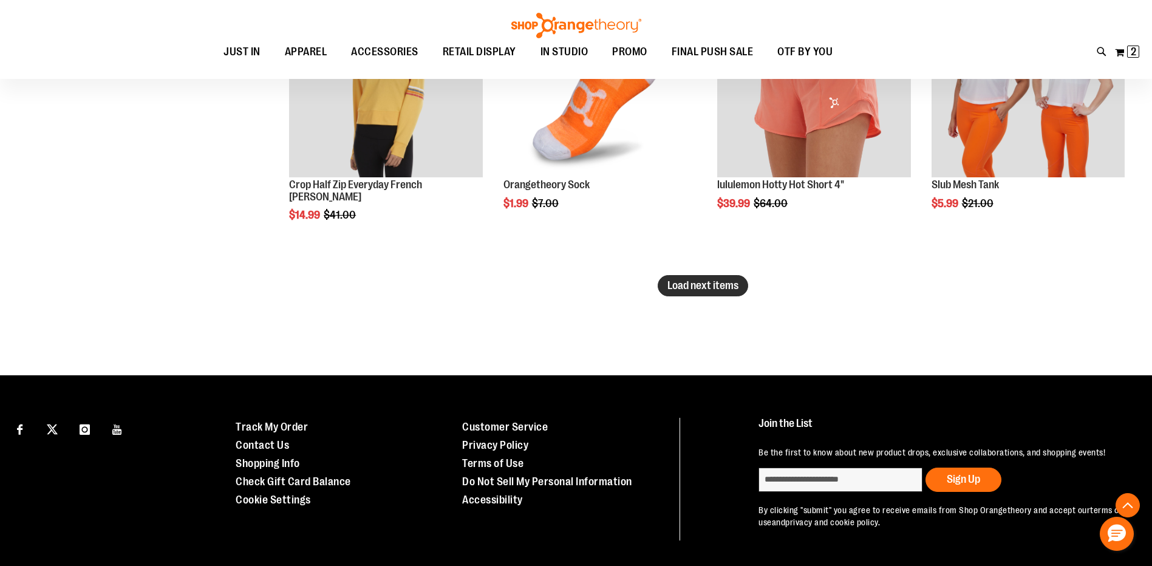
click at [669, 286] on span "Load next items" at bounding box center [703, 285] width 71 height 12
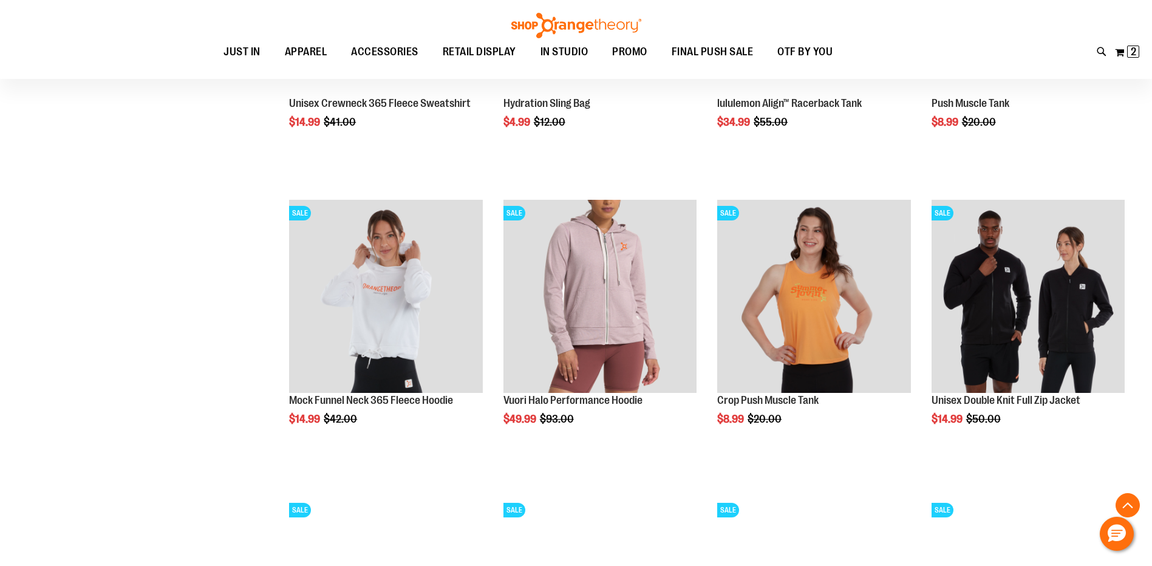
scroll to position [8417, 0]
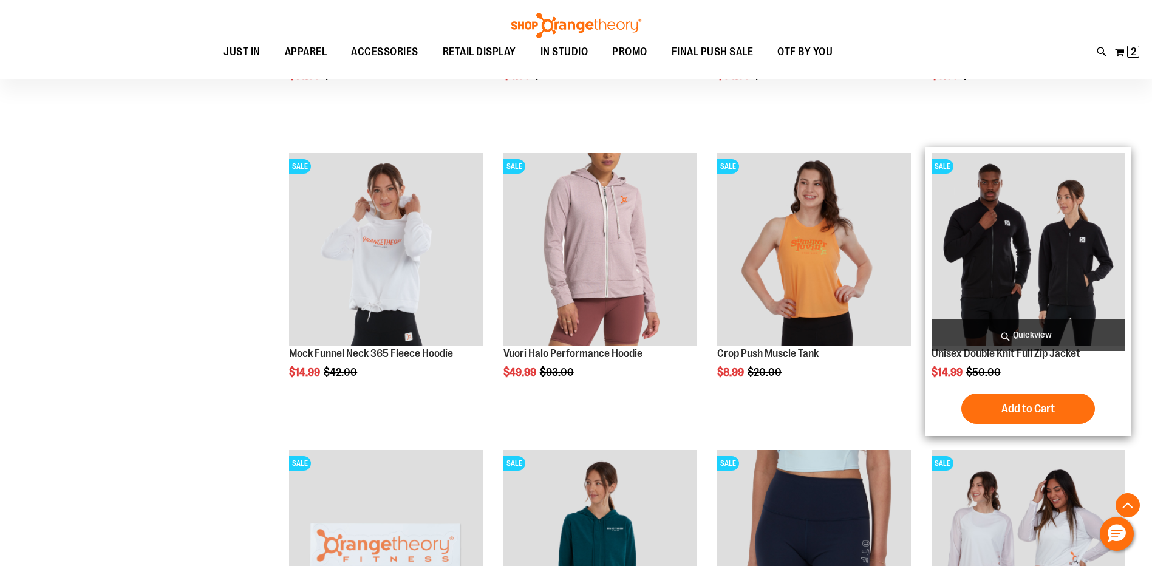
click at [1008, 211] on img "product" at bounding box center [1028, 249] width 193 height 193
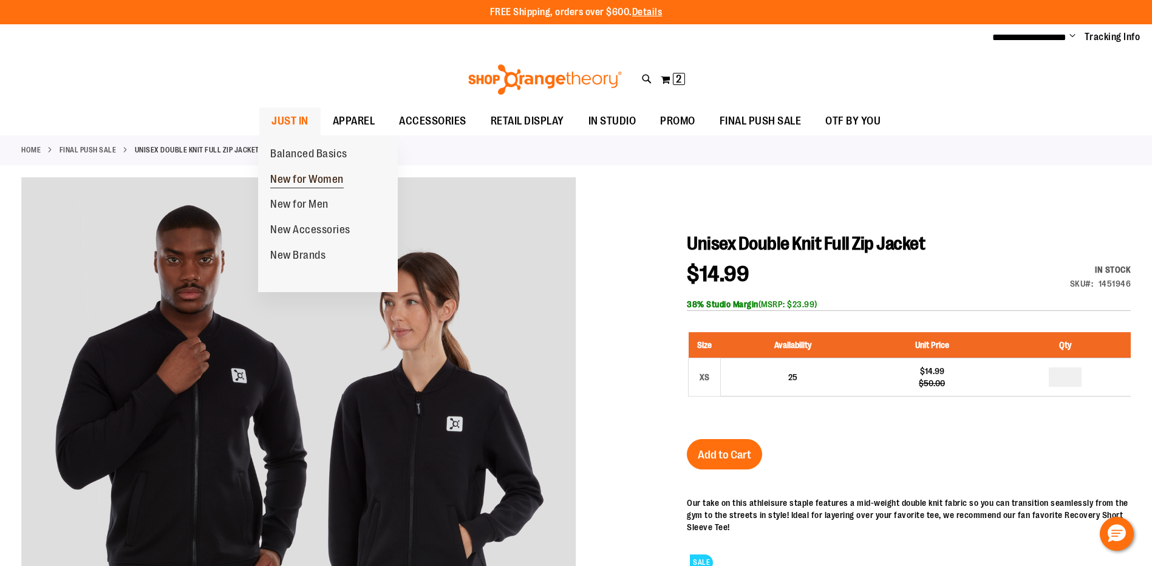
type input "**********"
click at [308, 175] on span "New for Women" at bounding box center [306, 180] width 73 height 15
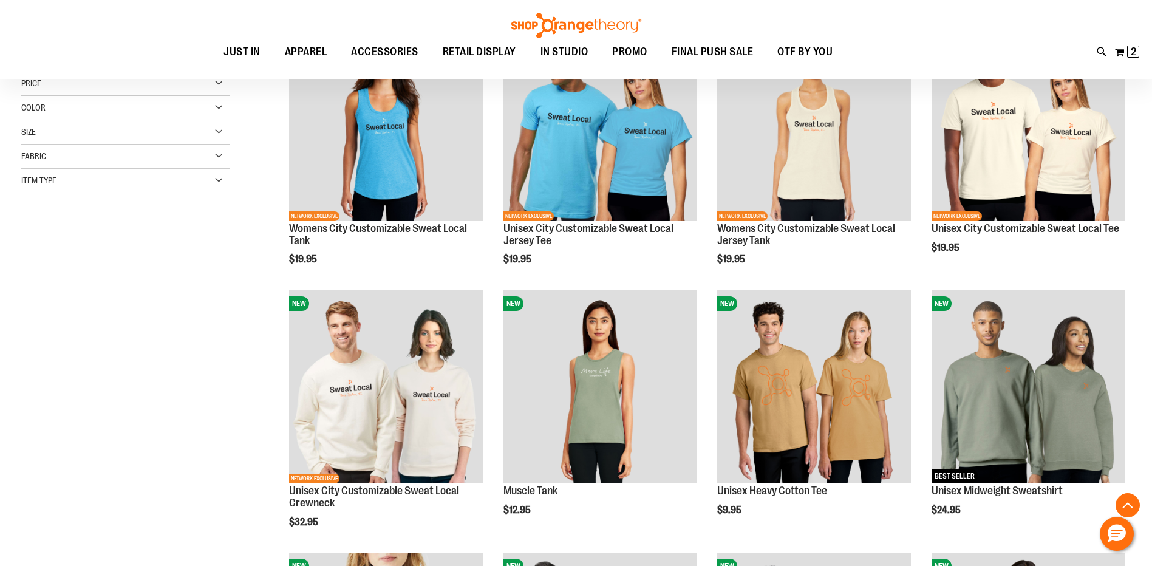
scroll to position [243, 0]
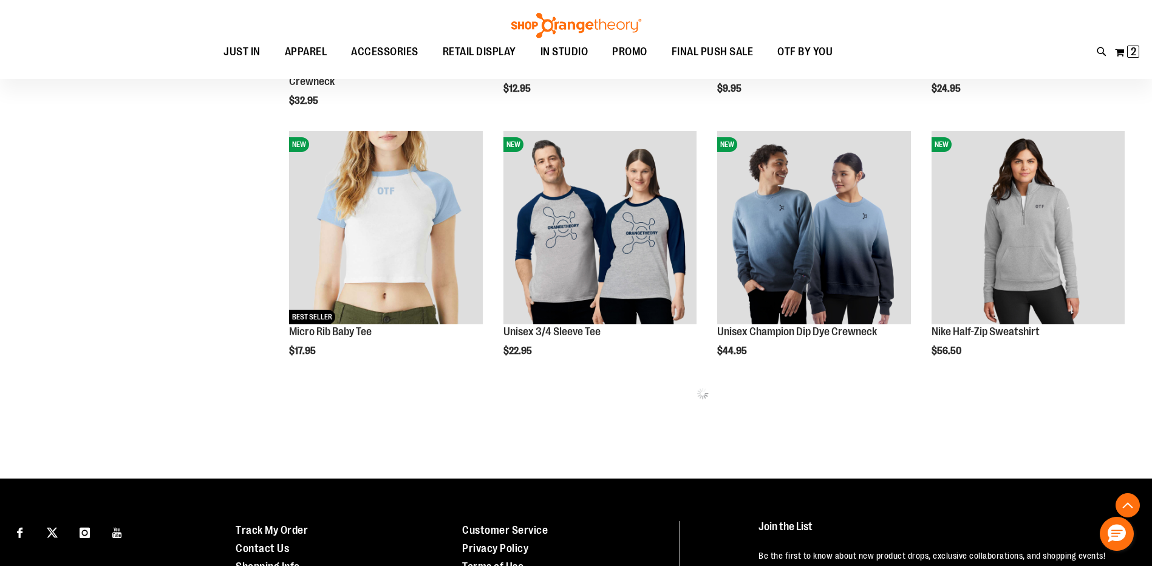
scroll to position [781, 0]
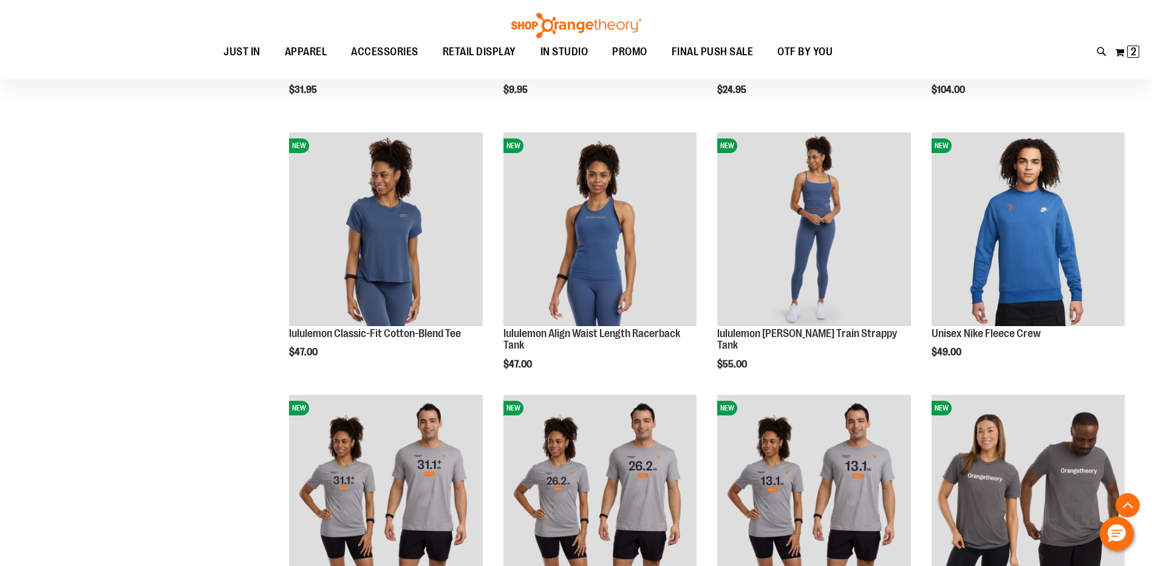
scroll to position [1692, 0]
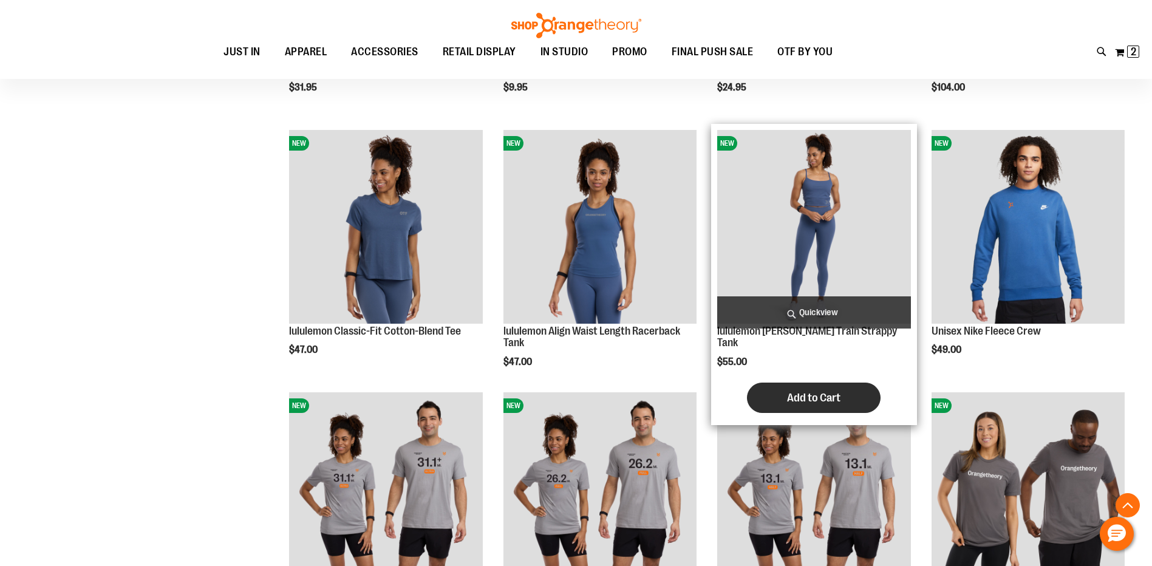
type input "**********"
click at [797, 391] on span "Add to Cart" at bounding box center [813, 397] width 53 height 13
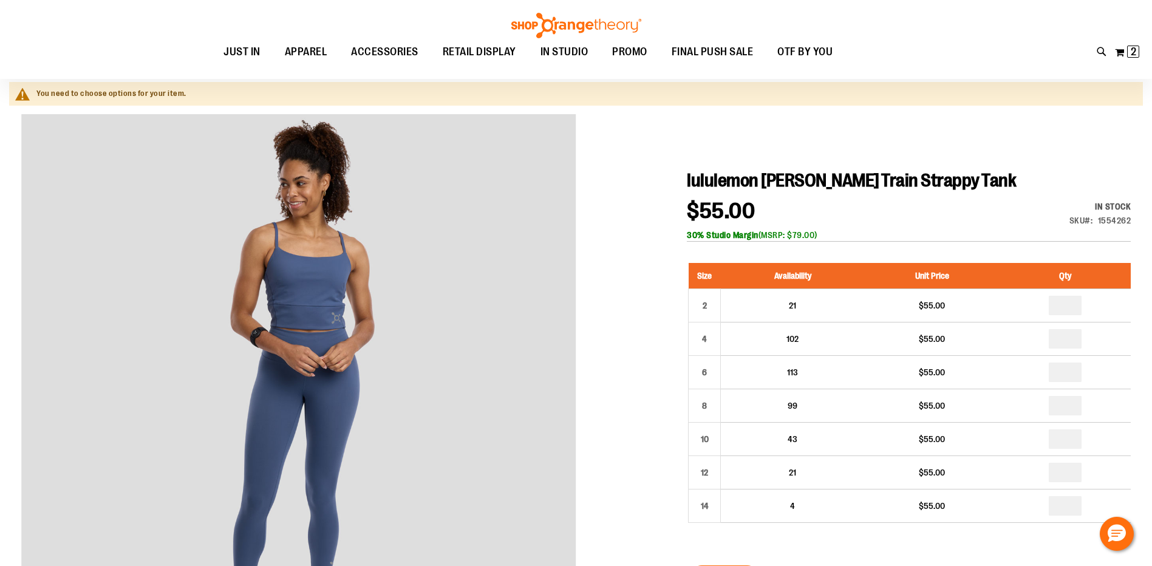
scroll to position [121, 0]
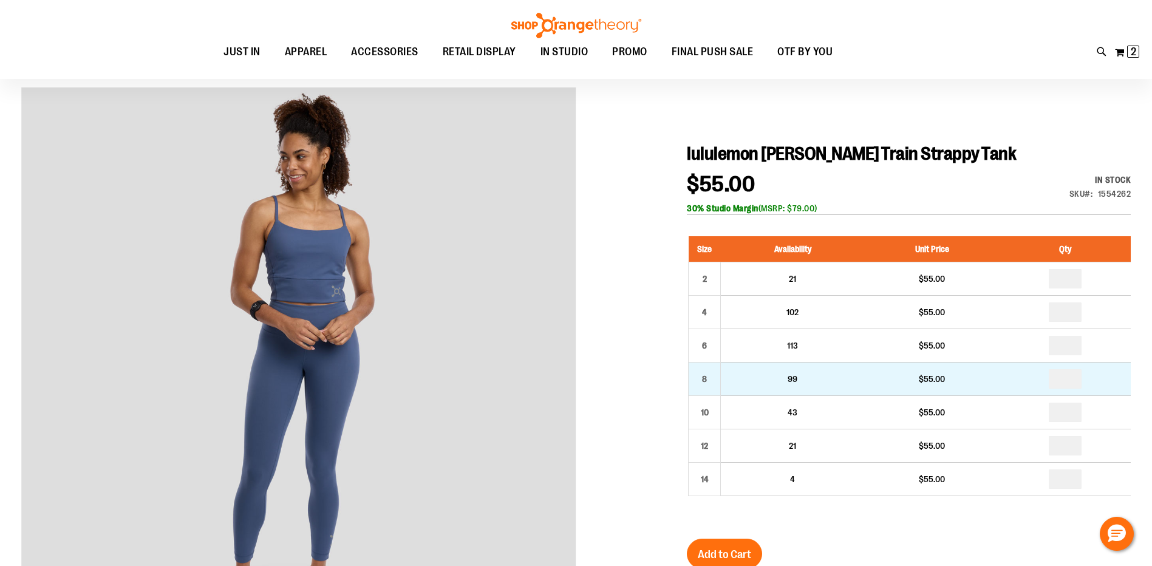
type input "**********"
click at [1071, 386] on input "number" at bounding box center [1065, 378] width 33 height 19
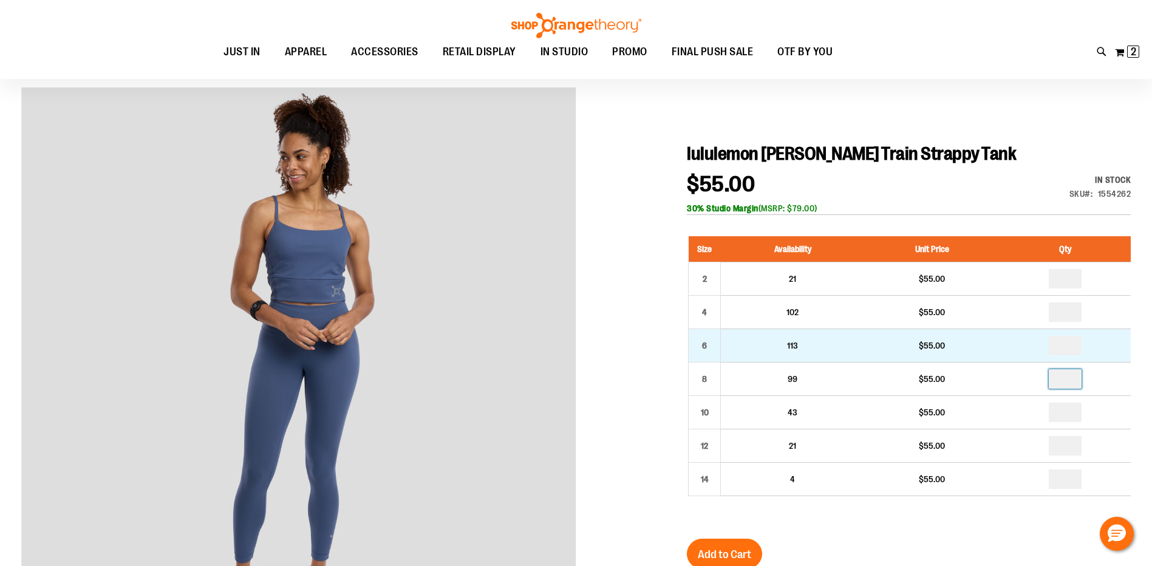
type input "*"
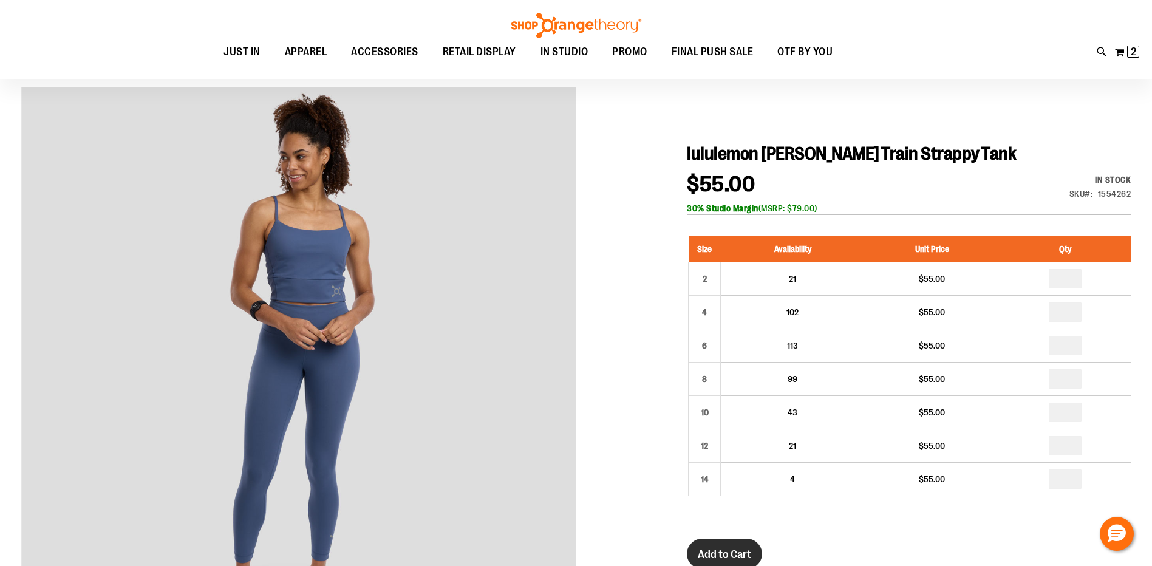
click at [703, 545] on button "Add to Cart" at bounding box center [724, 554] width 75 height 30
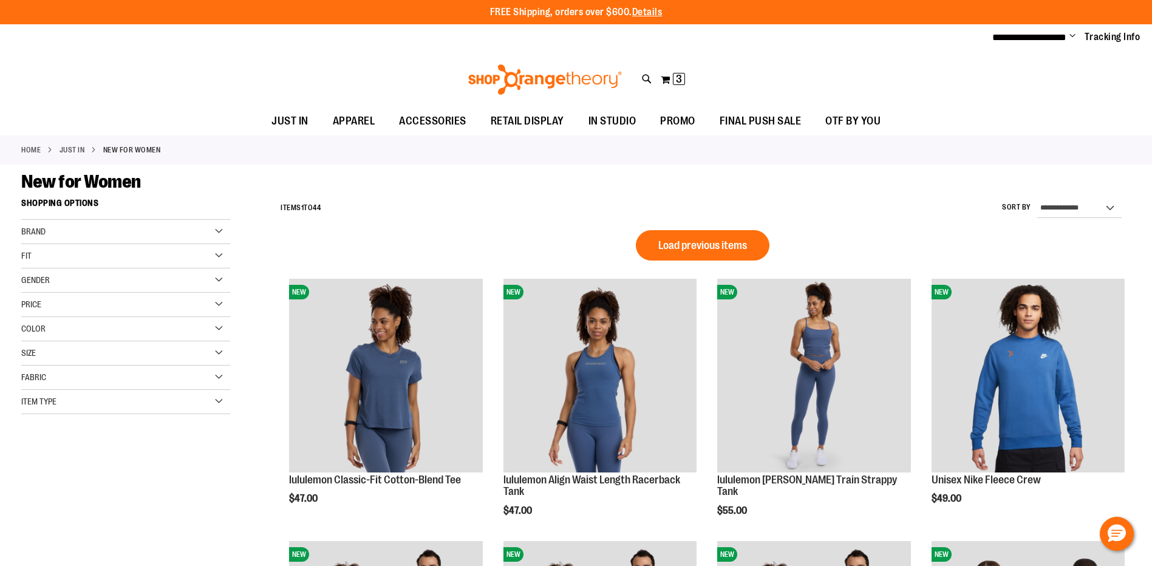
scroll to position [799, 0]
